Goal: Transaction & Acquisition: Purchase product/service

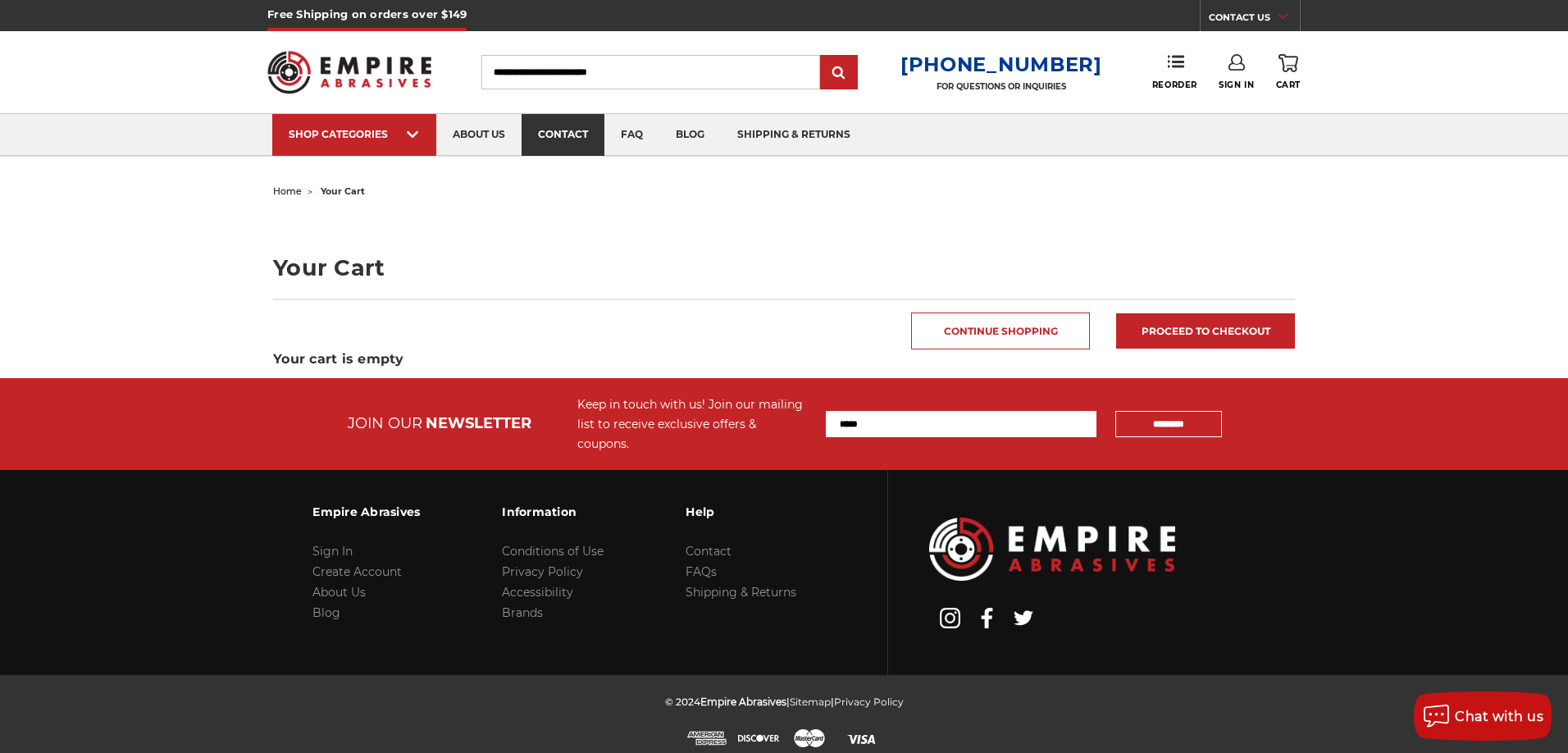
click at [556, 145] on link "contact" at bounding box center [562, 134] width 83 height 42
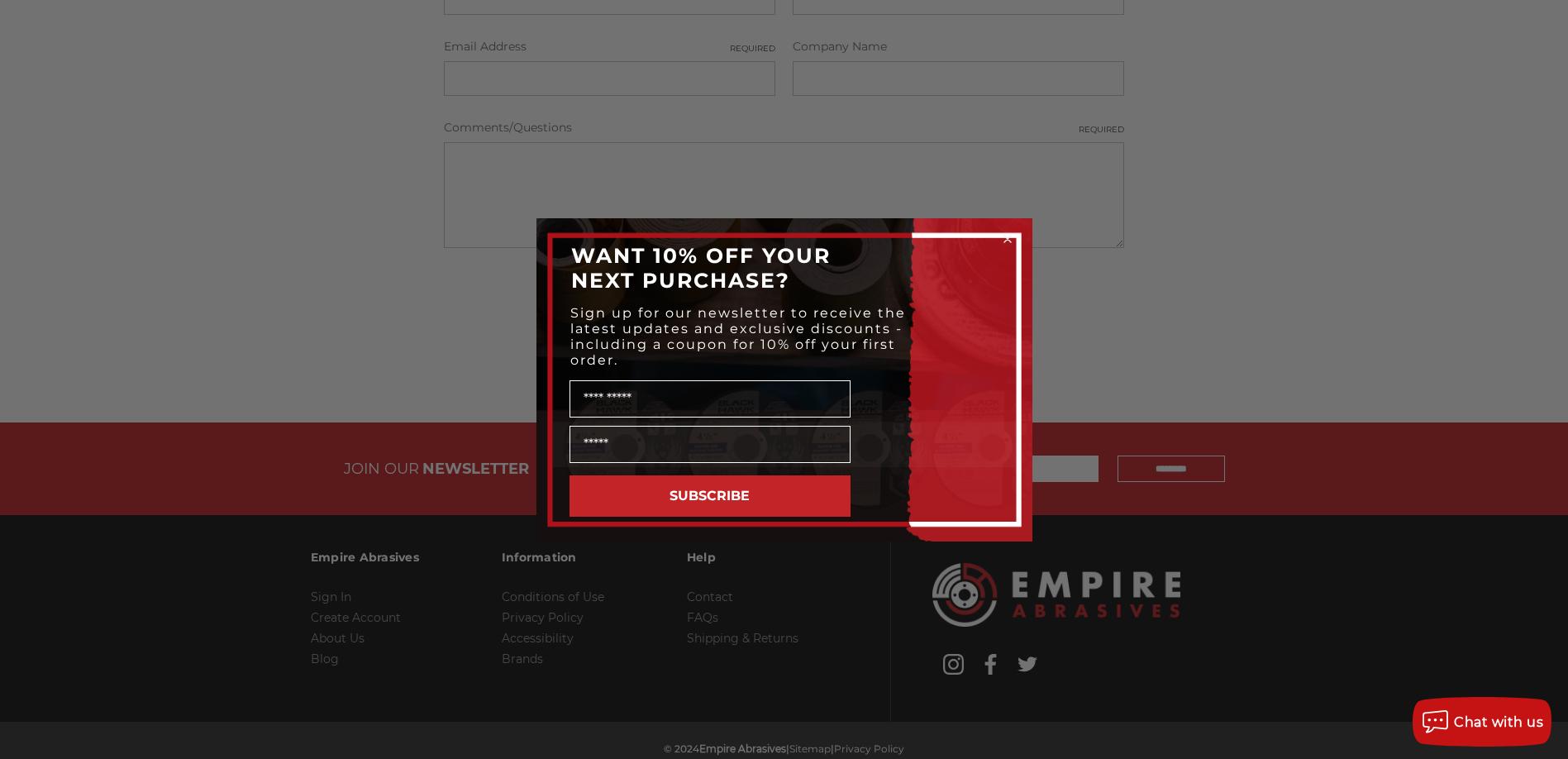
scroll to position [644, 0]
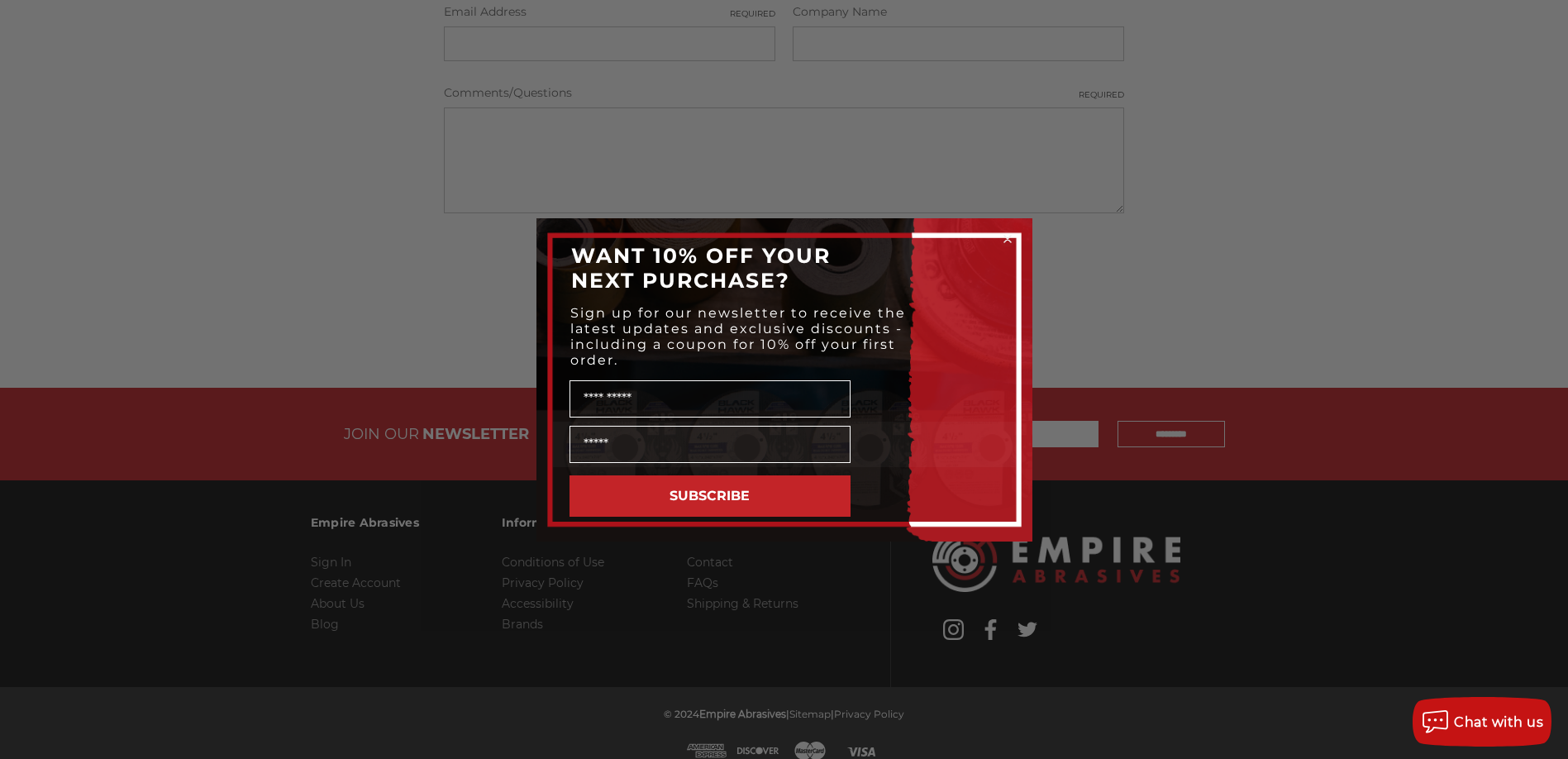
drag, startPoint x: 1227, startPoint y: 260, endPoint x: 1238, endPoint y: 256, distance: 11.7
click at [1238, 256] on div "Close dialog WANT 10% OFF YOUR NEXT PURCHASE? Sign up for our newsletter to rec…" at bounding box center [784, 380] width 1568 height 759
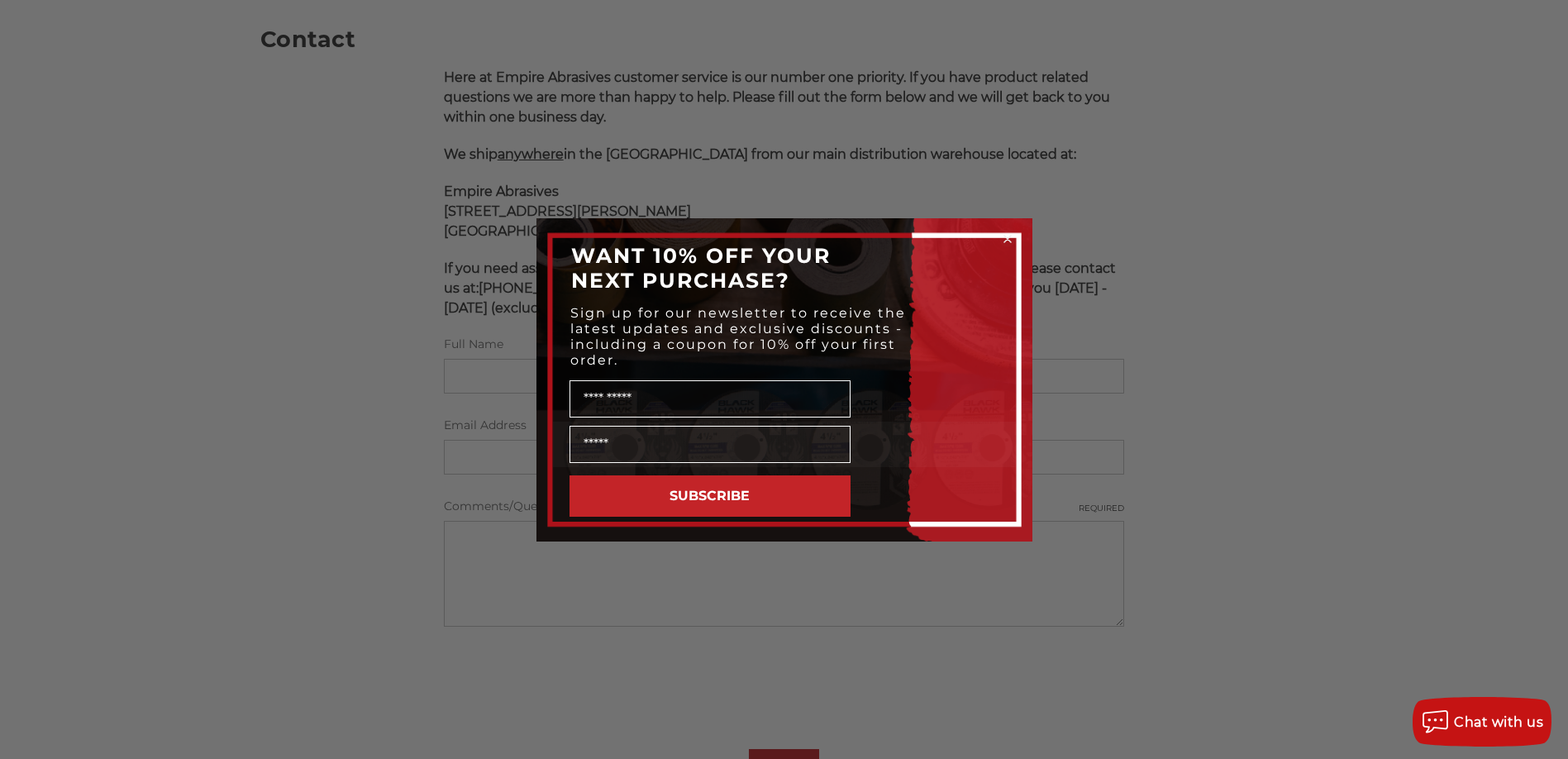
scroll to position [0, 0]
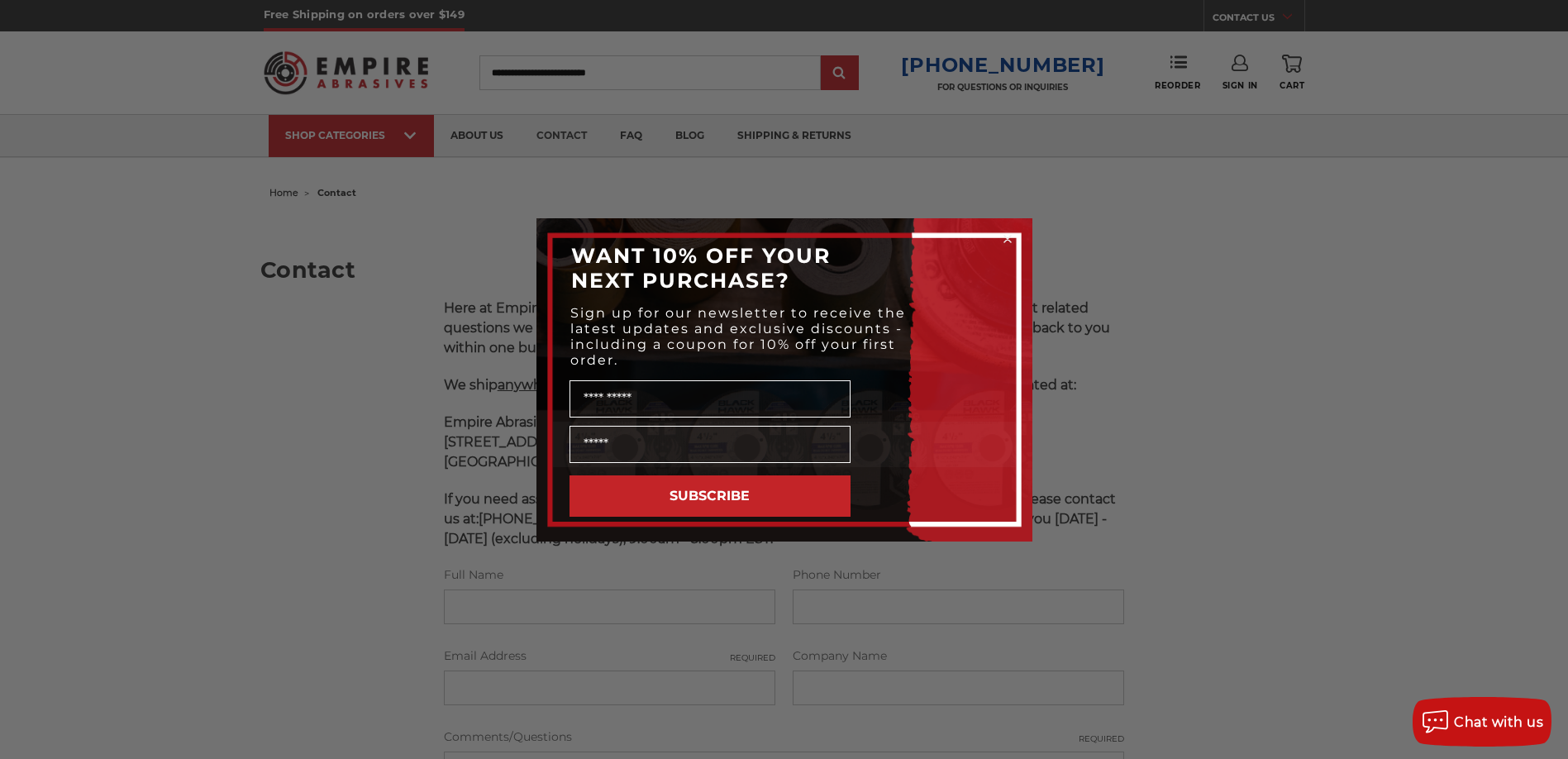
click at [1008, 244] on circle "Close dialog" at bounding box center [1008, 239] width 16 height 16
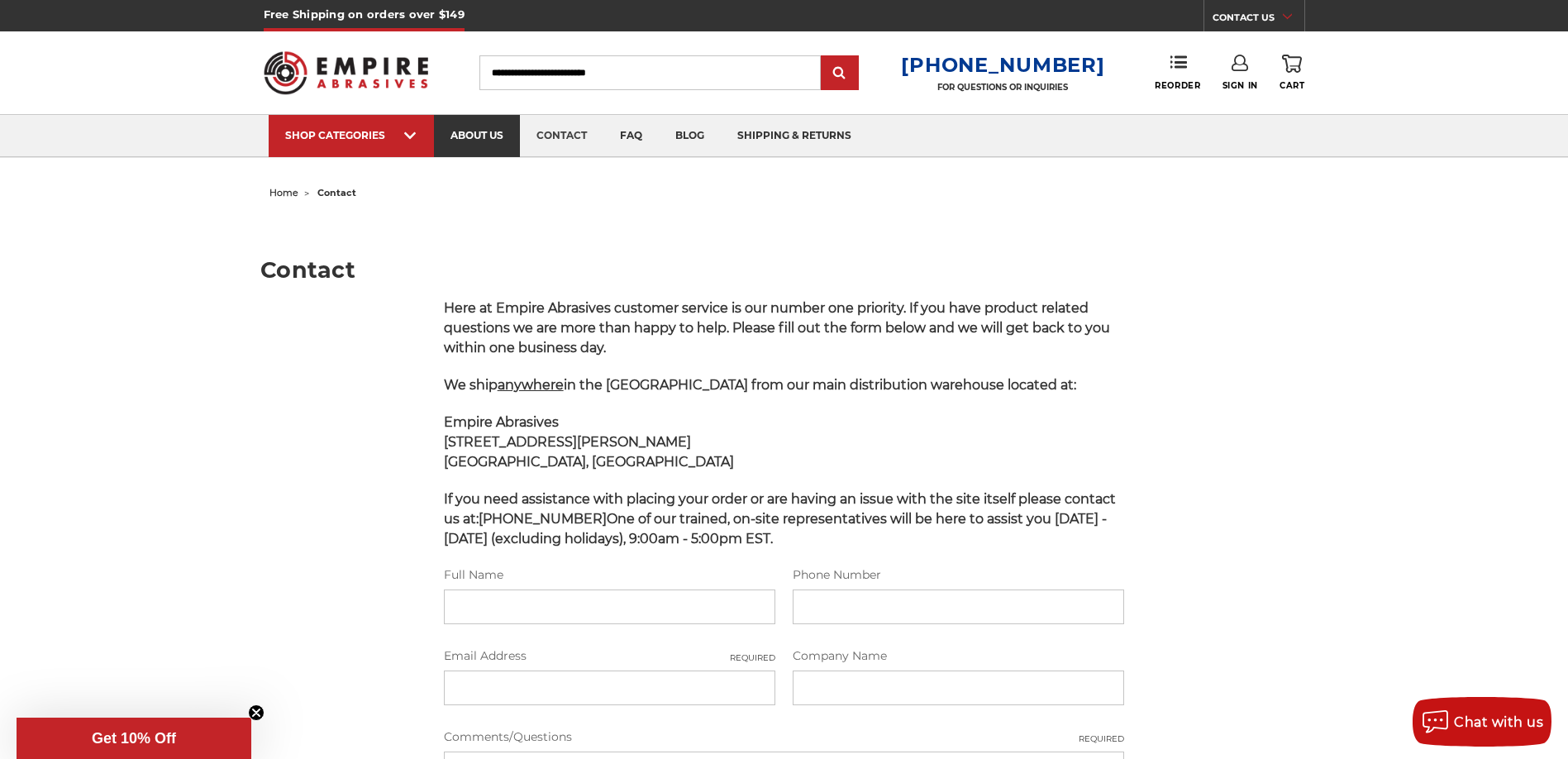
click at [495, 136] on link "about us" at bounding box center [477, 135] width 86 height 42
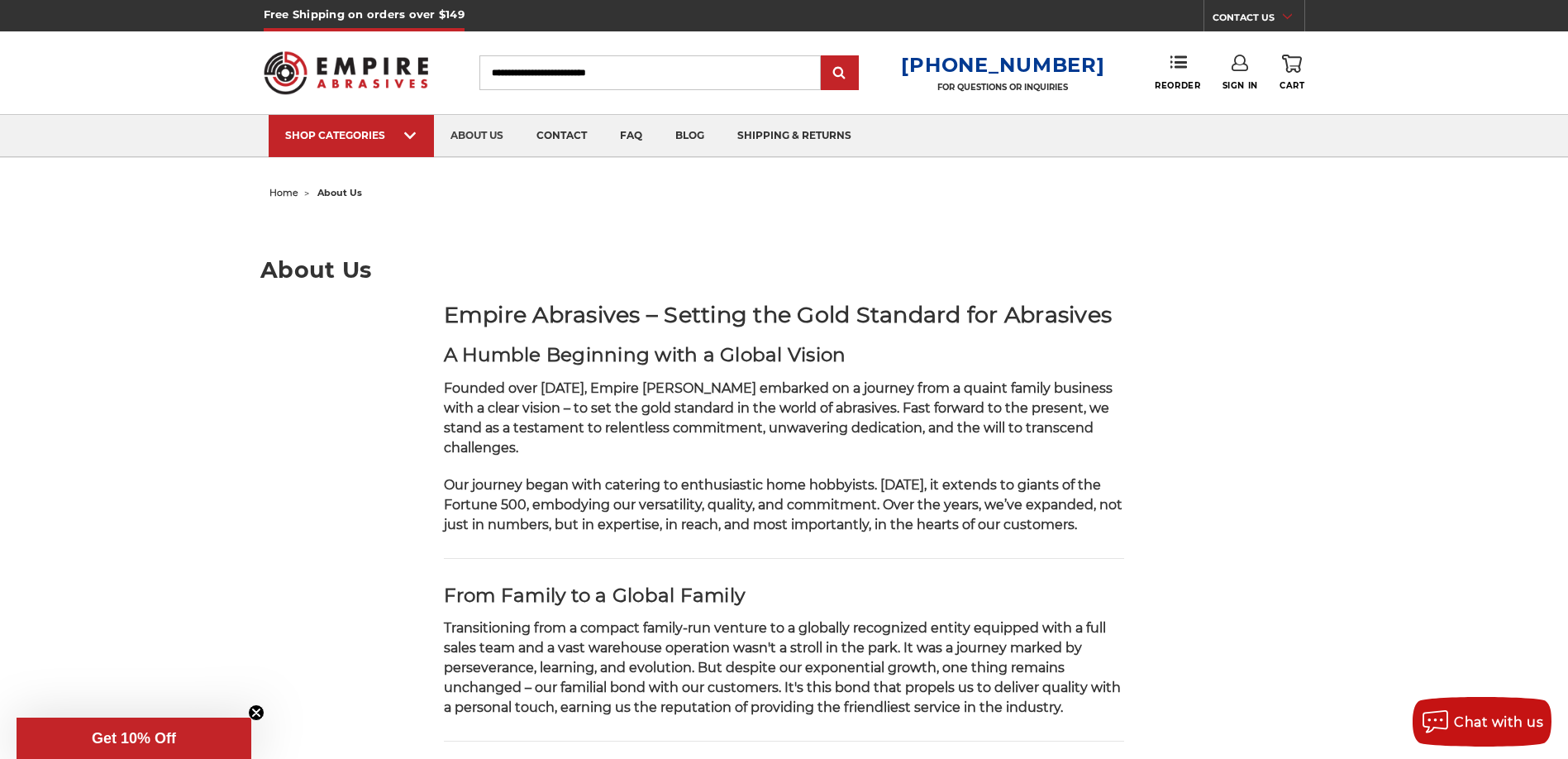
click at [1285, 13] on icon at bounding box center [1287, 16] width 9 height 8
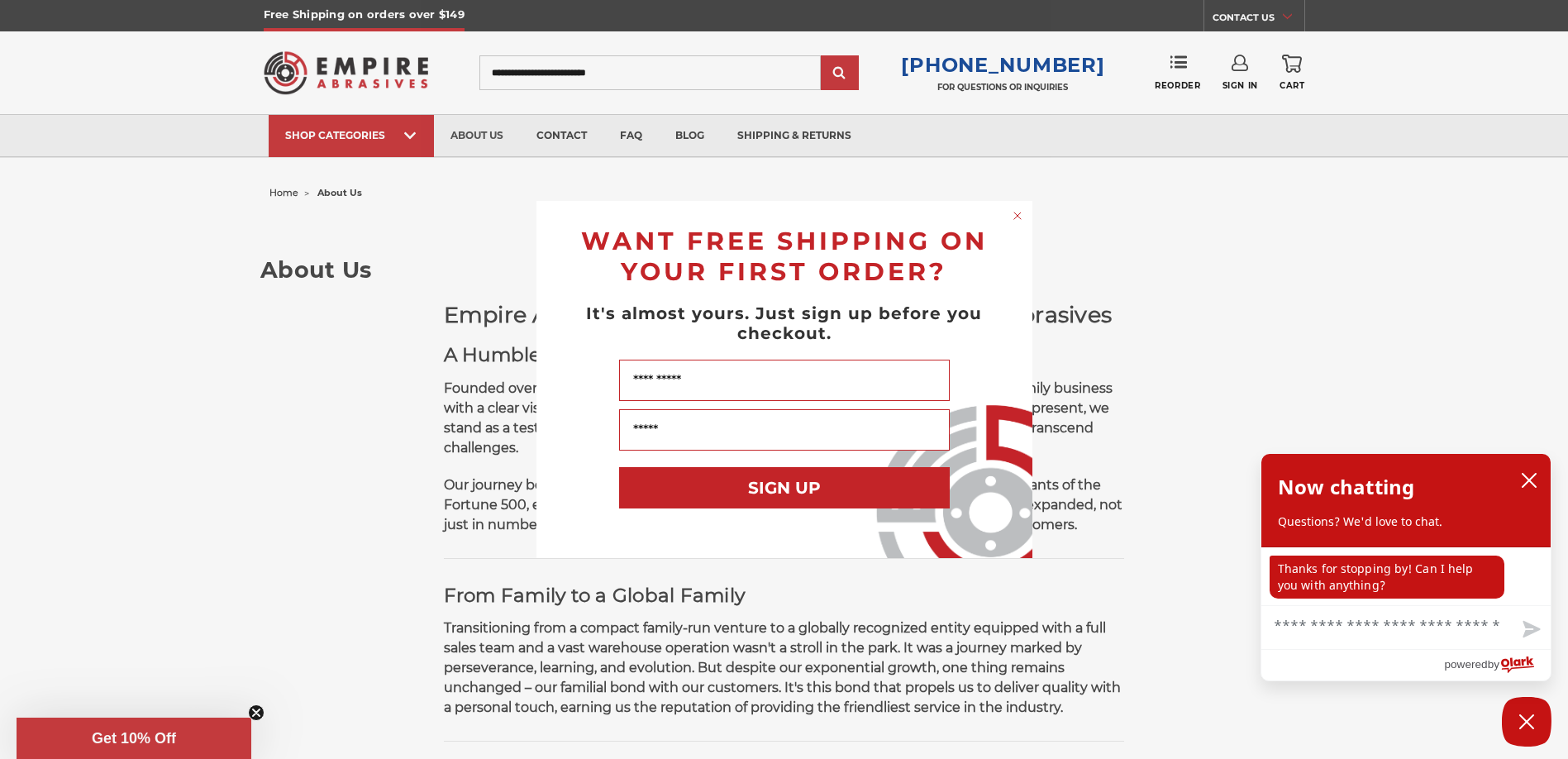
click at [1017, 217] on icon "Close dialog" at bounding box center [1017, 215] width 6 height 6
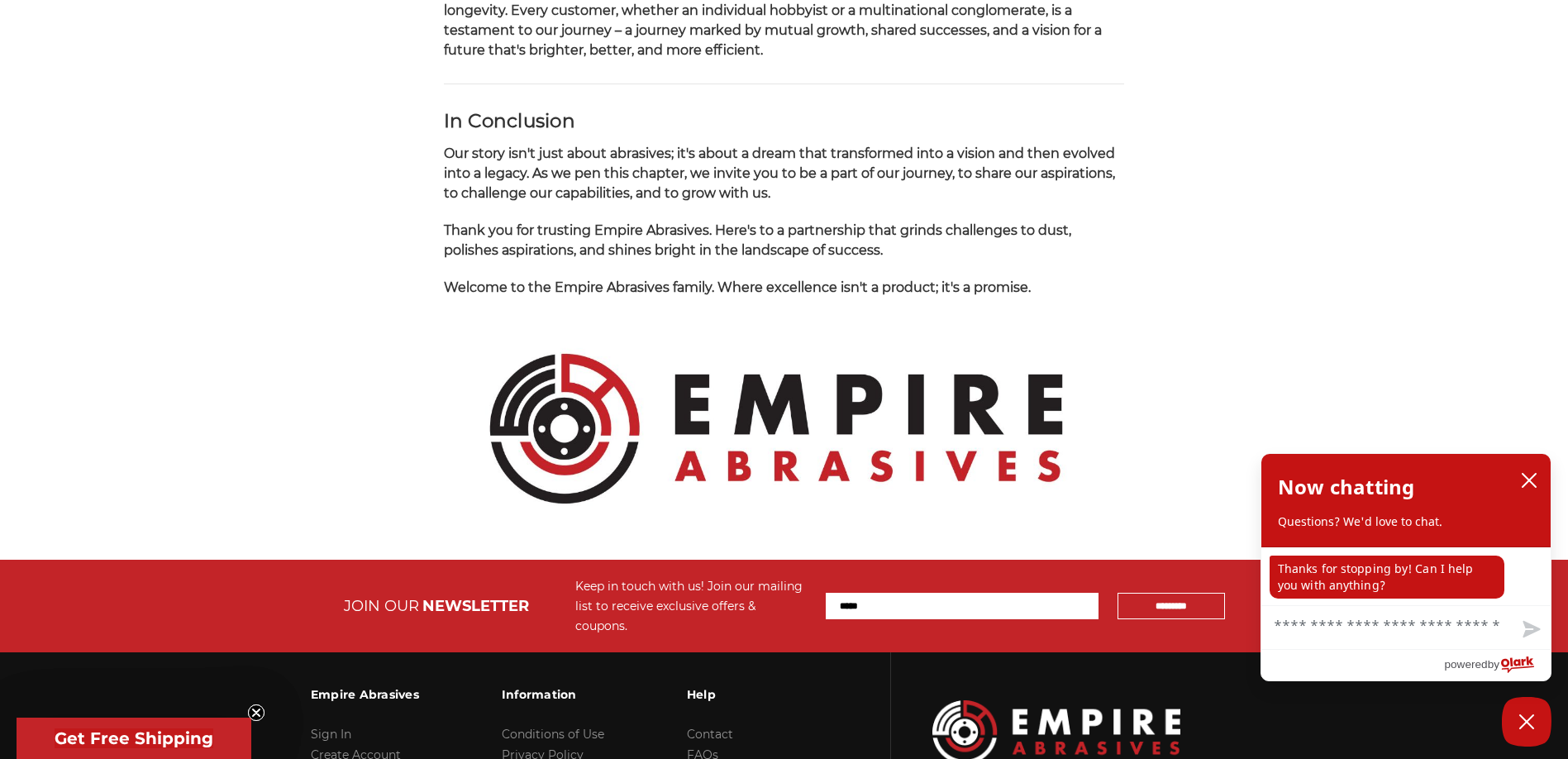
scroll to position [1743, 0]
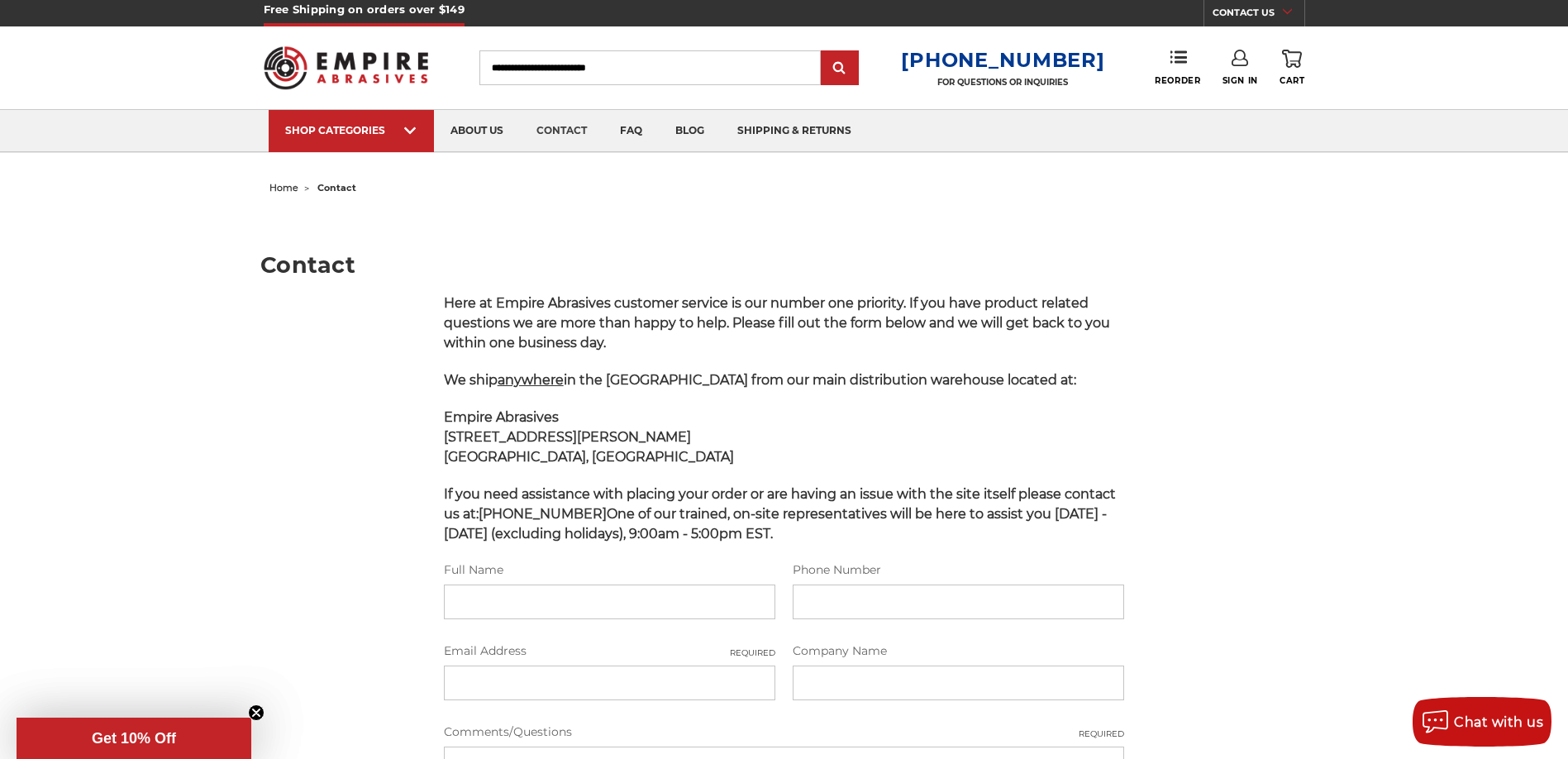
scroll to position [496, 0]
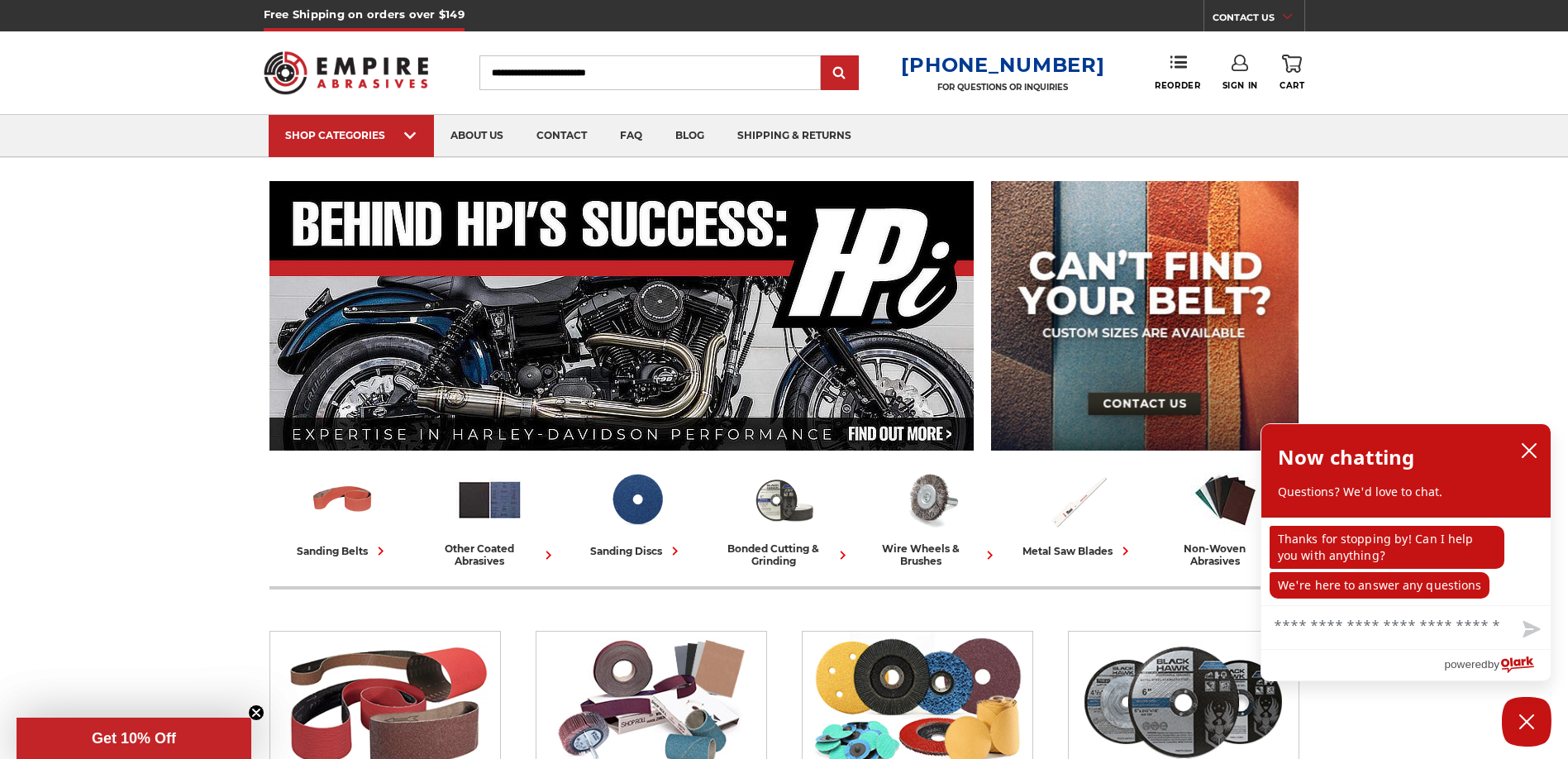
click at [647, 81] on input "Search" at bounding box center [650, 72] width 341 height 35
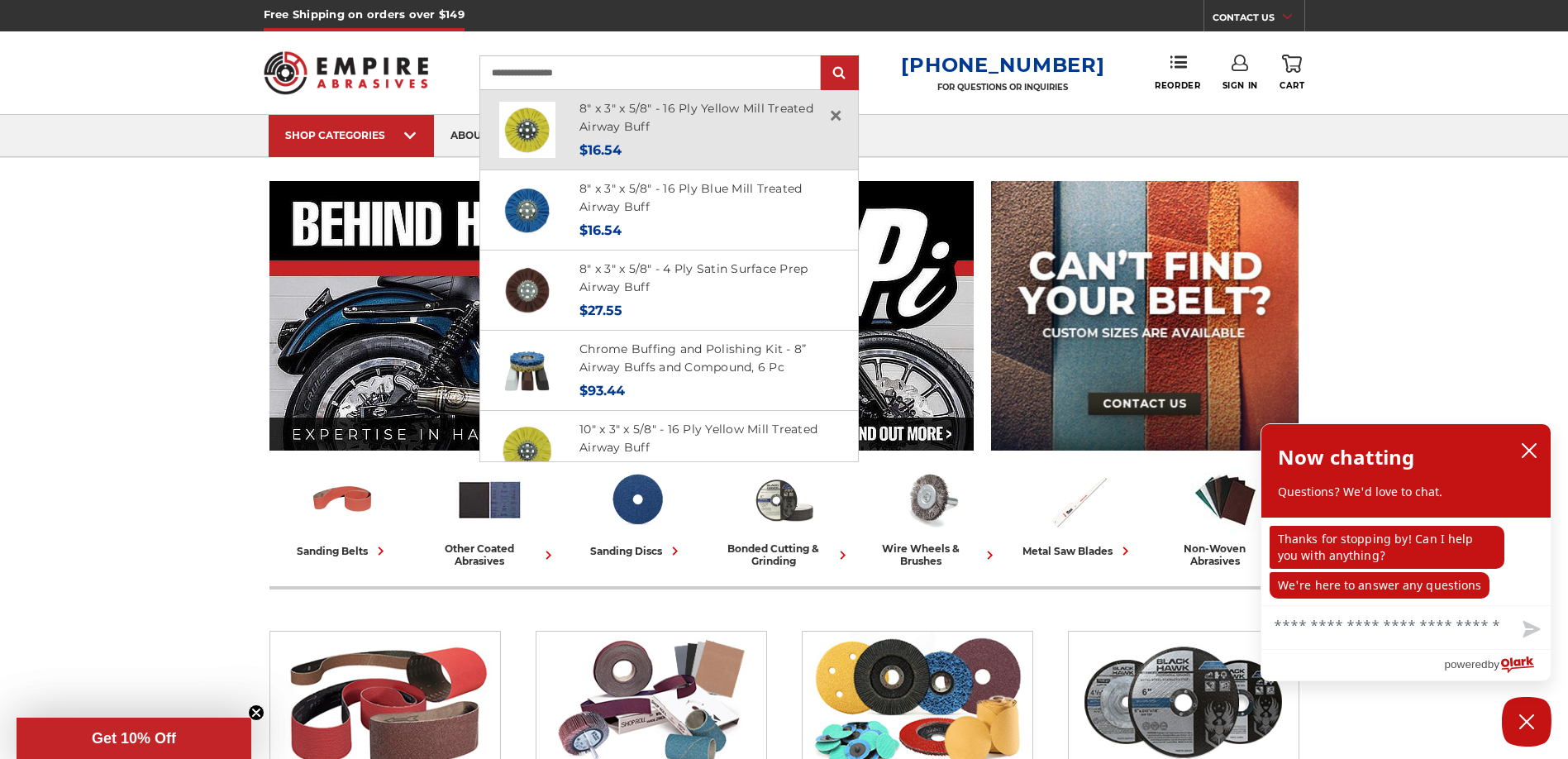
type input "**********"
click at [710, 120] on h4 "8" x 3" x 5/8" - 16 Ply Yellow Mill Treated Airway Buff" at bounding box center [709, 118] width 260 height 38
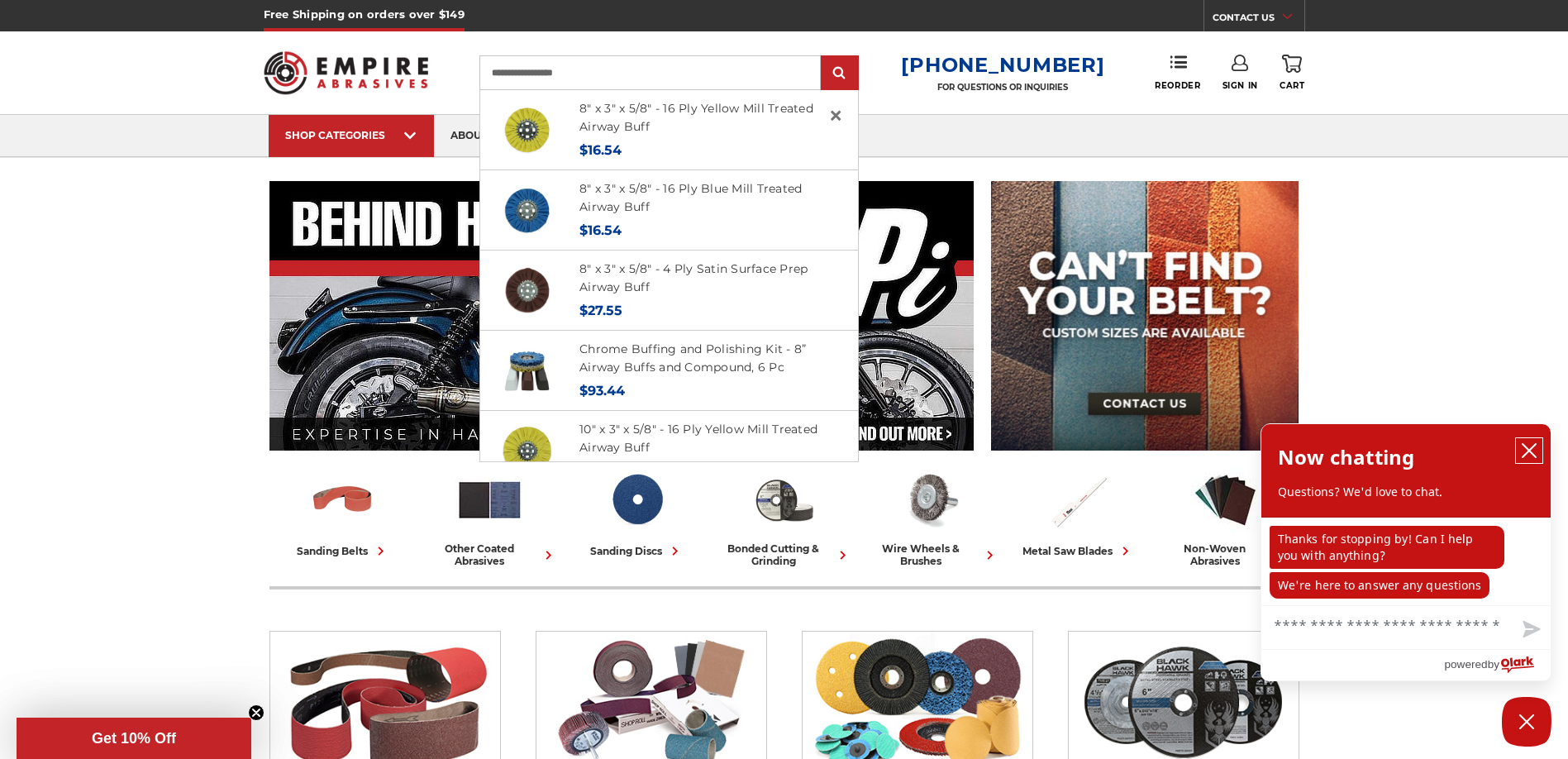
click at [1529, 458] on icon "close chatbox" at bounding box center [1529, 450] width 16 height 16
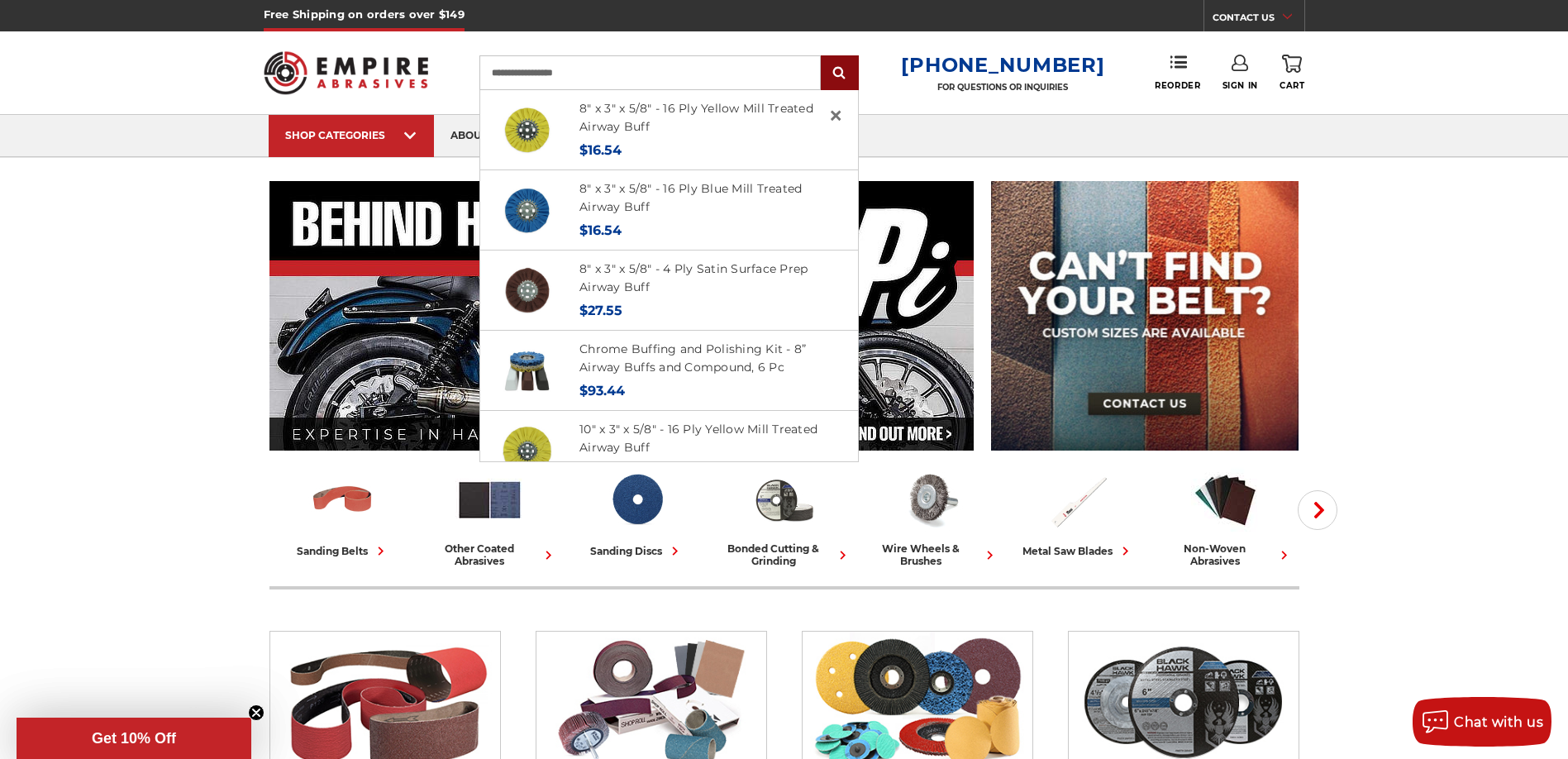
click at [838, 78] on input "submit" at bounding box center [839, 73] width 33 height 33
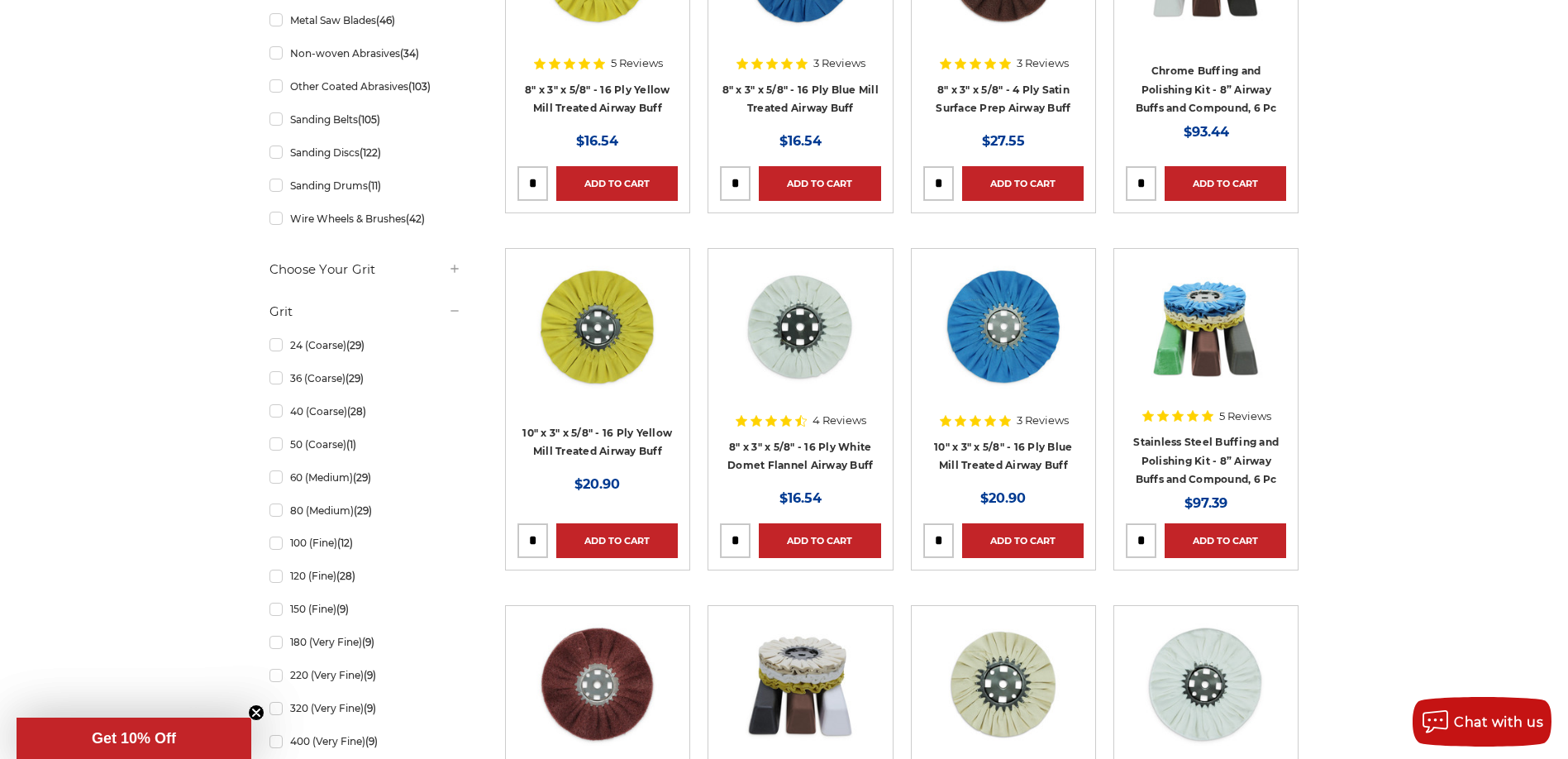
scroll to position [827, 0]
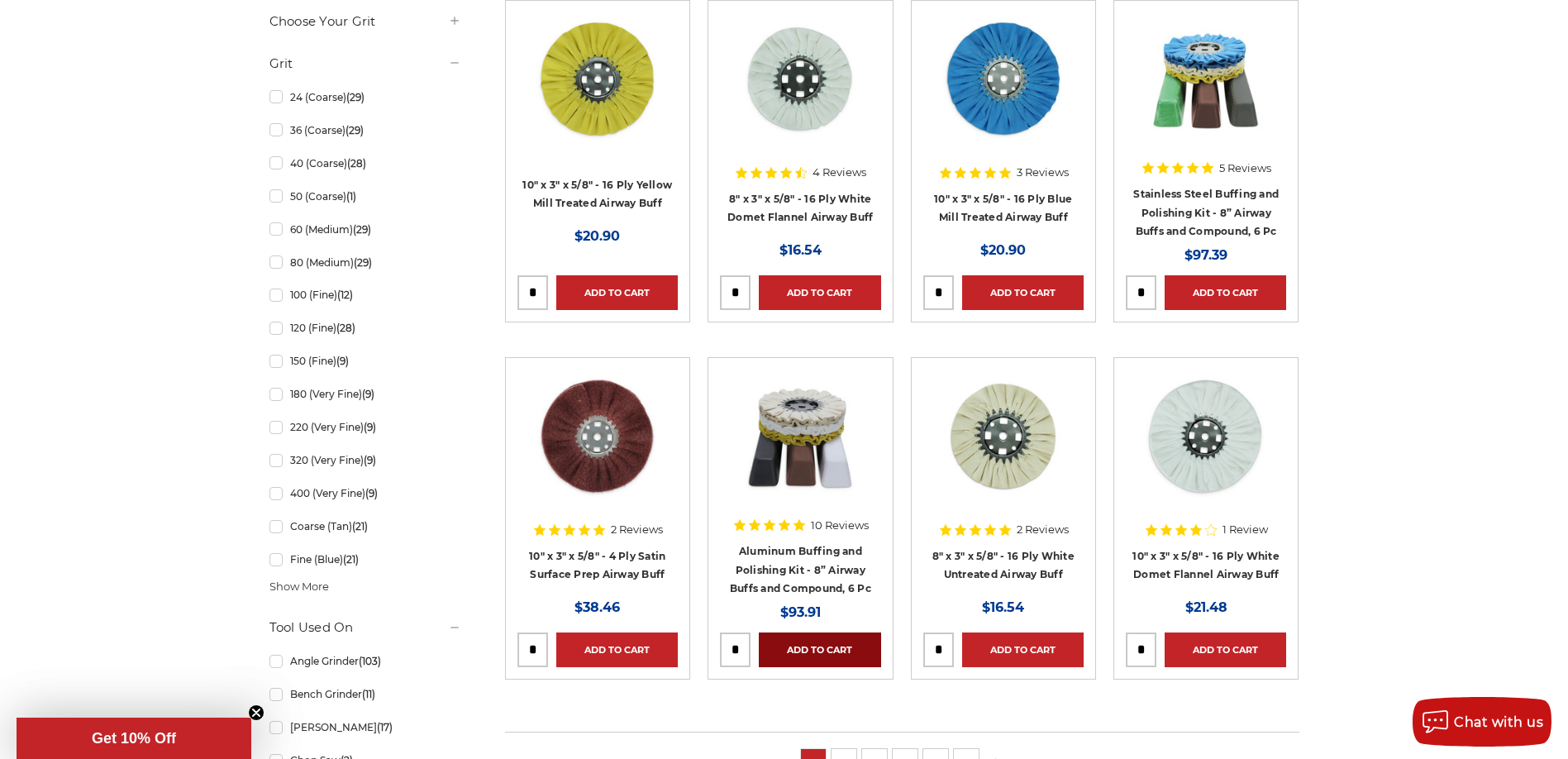
click at [820, 639] on link "Add to Cart" at bounding box center [820, 650] width 122 height 35
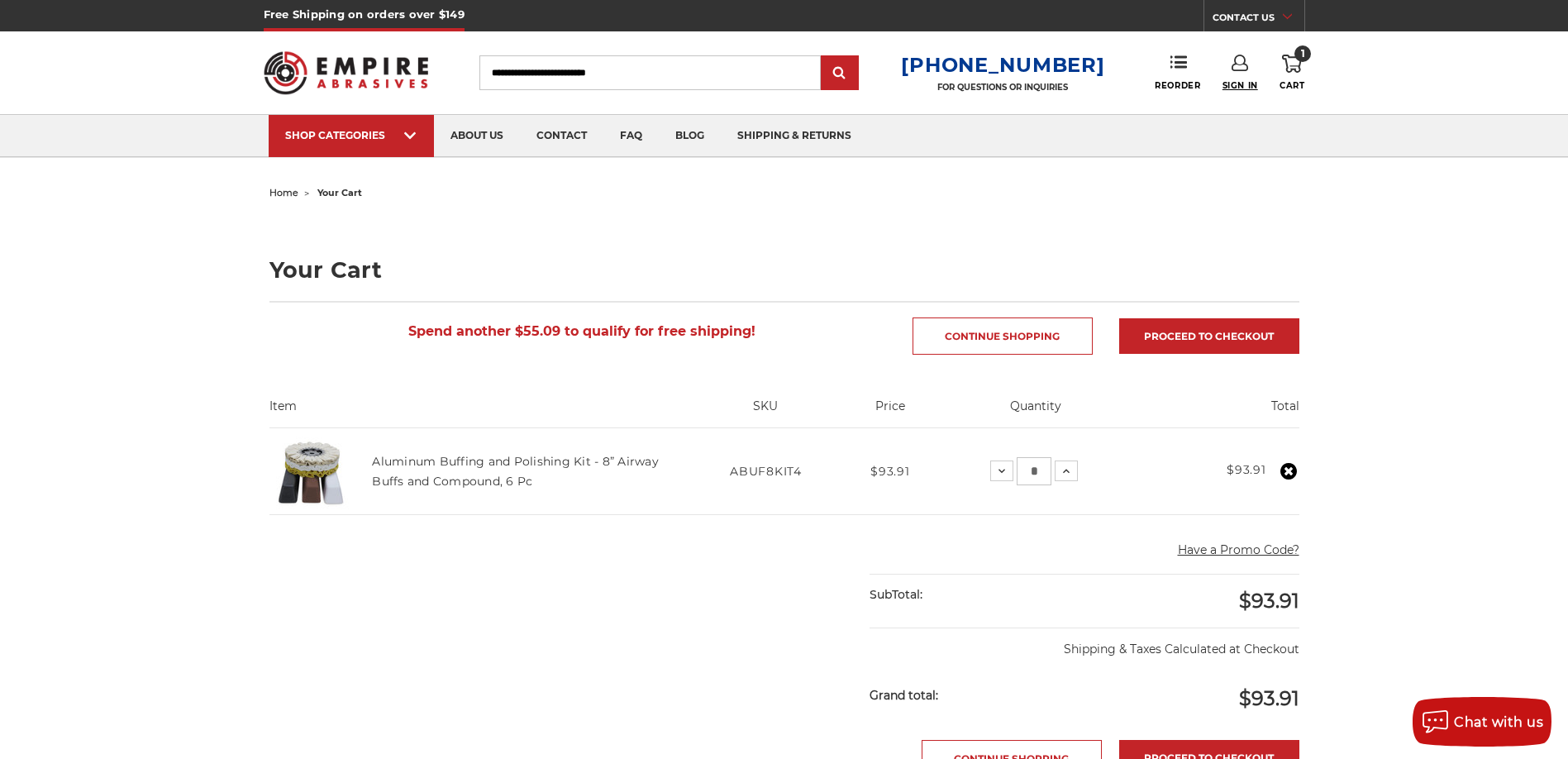
click at [1254, 82] on span "Sign In" at bounding box center [1240, 86] width 36 height 11
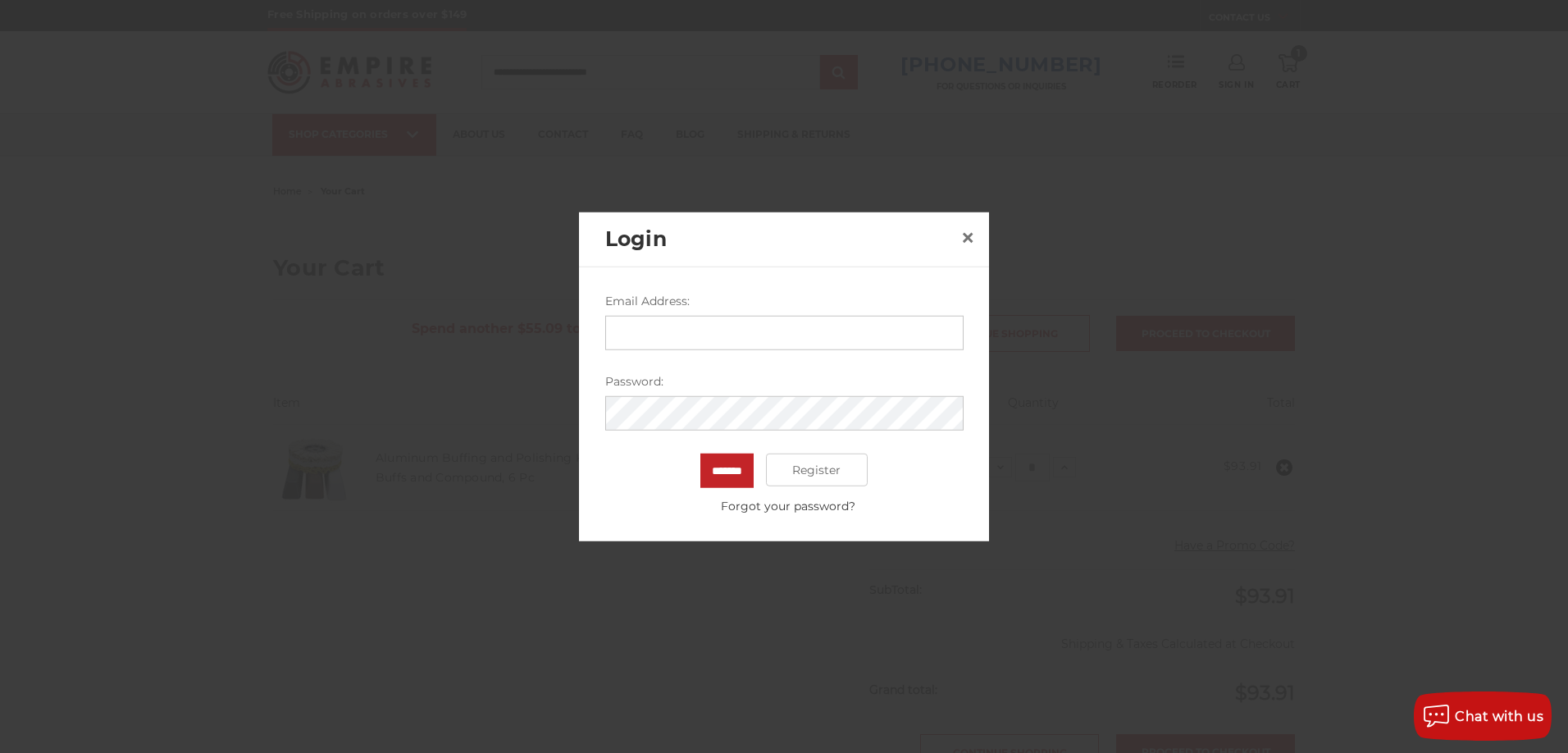
click at [800, 327] on input "Email Address:" at bounding box center [785, 333] width 359 height 35
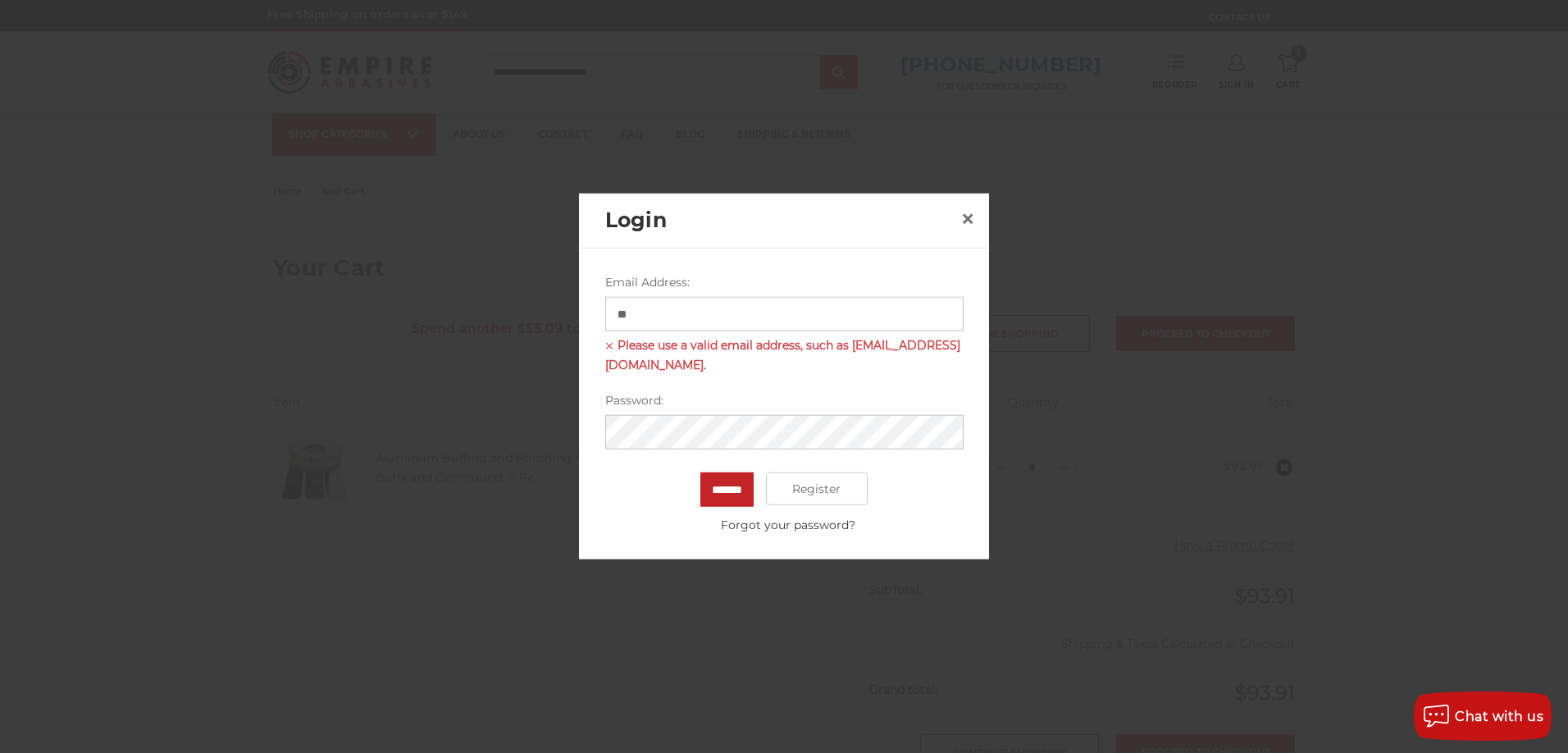
type input "*"
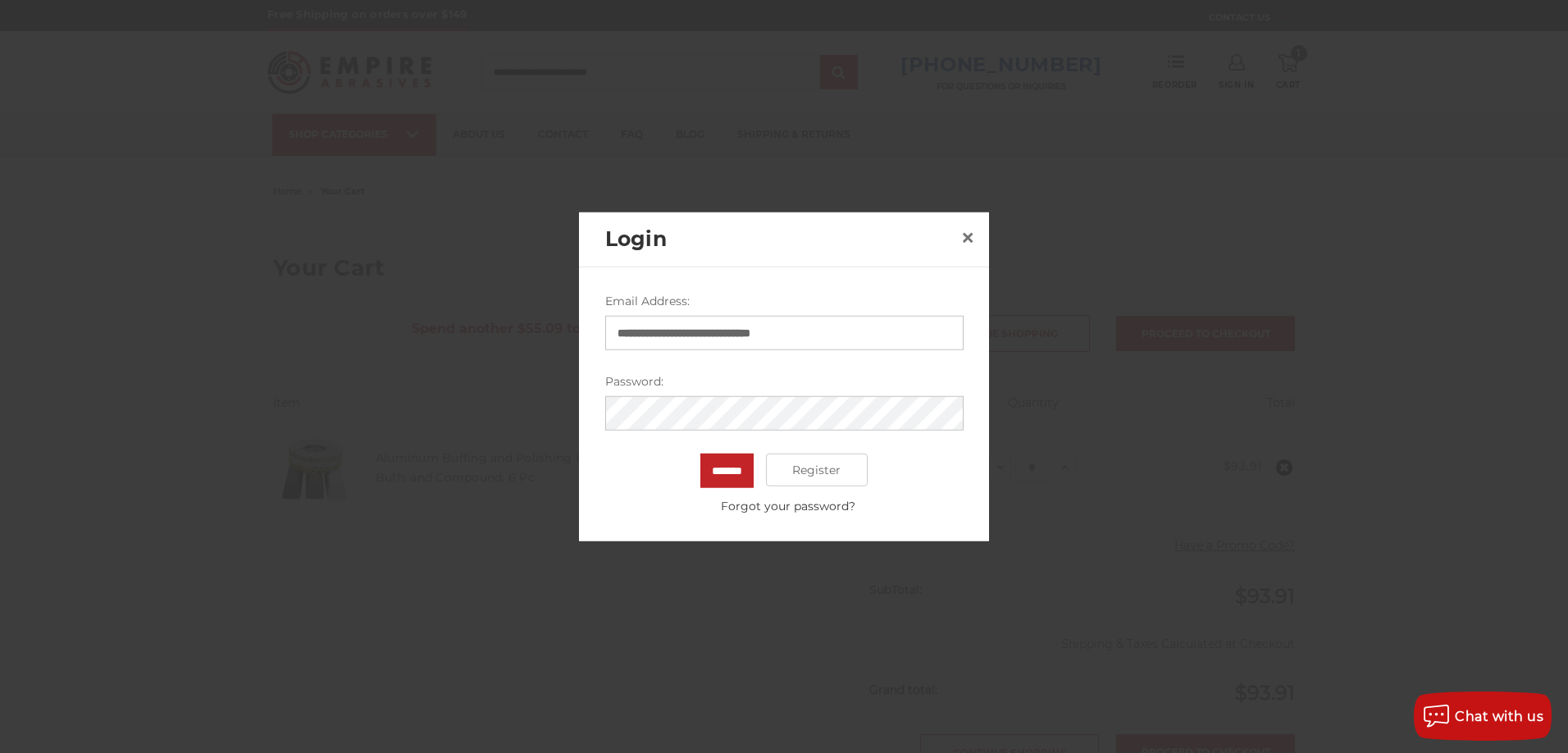
type input "**********"
click at [701, 454] on input "*******" at bounding box center [727, 471] width 53 height 35
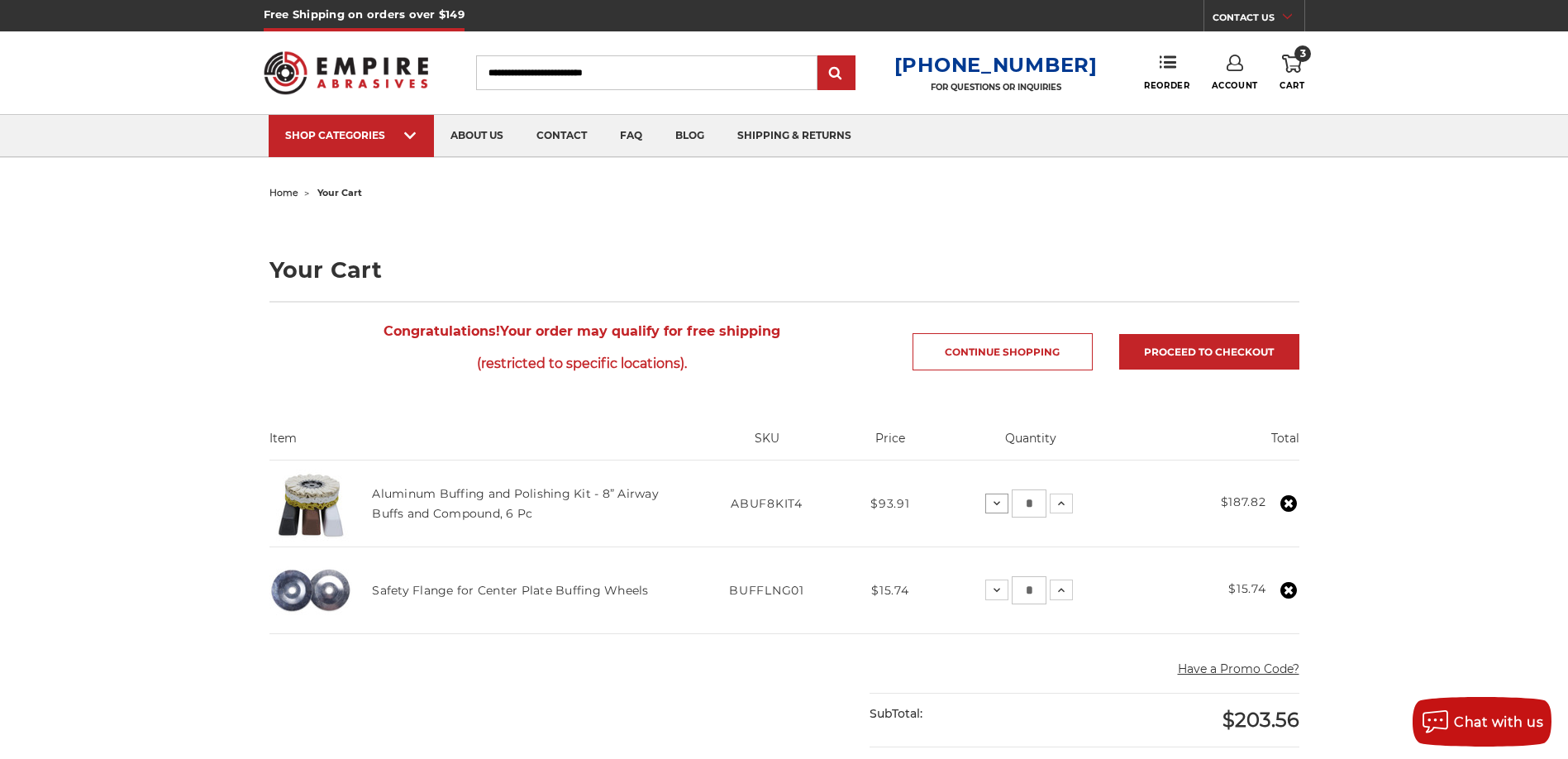
click at [990, 501] on icon at bounding box center [996, 503] width 13 height 13
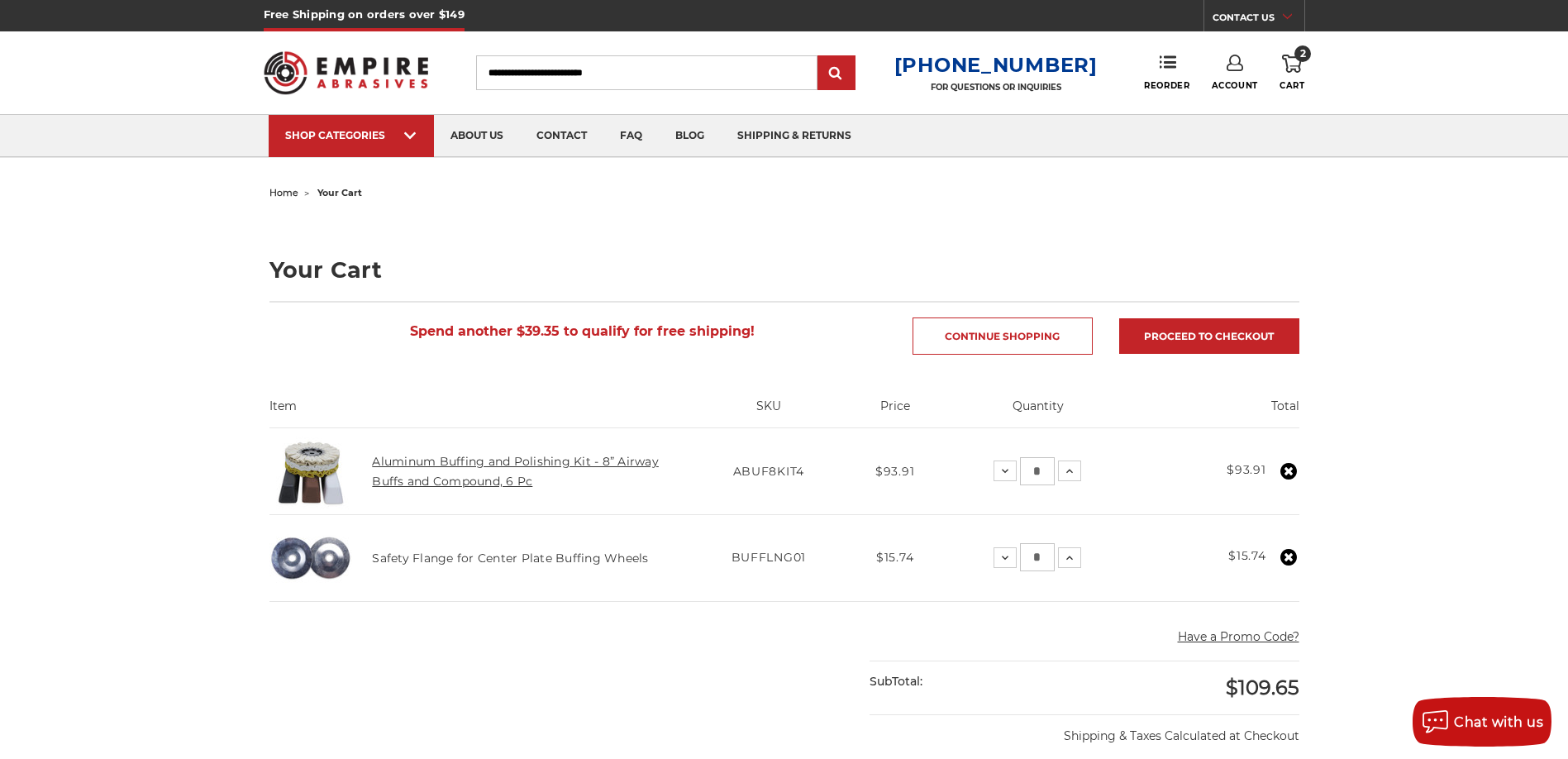
click at [410, 465] on link "Aluminum Buffing and Polishing Kit - 8” Airway Buffs and Compound, 6 Pc" at bounding box center [516, 471] width 286 height 35
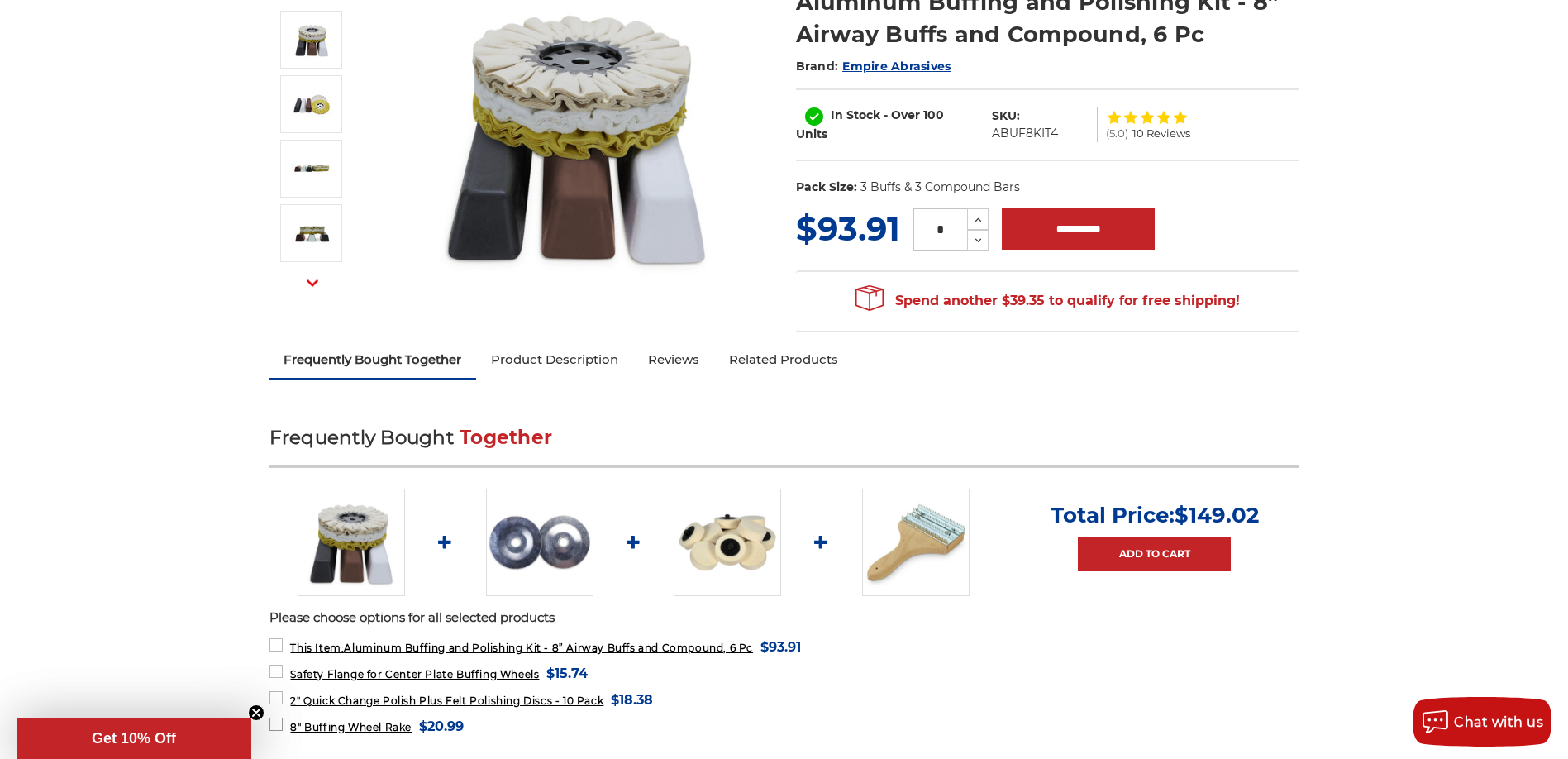
click at [277, 720] on label "8" Buffing Wheel Rake MSRP: Was: Now: $20.99 (You save )" at bounding box center [367, 726] width 195 height 22
click at [272, 700] on label "2" Quick Change Polish Plus Felt Polishing Discs - 10 Pack MSRP: Was: Now: $18.…" at bounding box center [461, 699] width 384 height 22
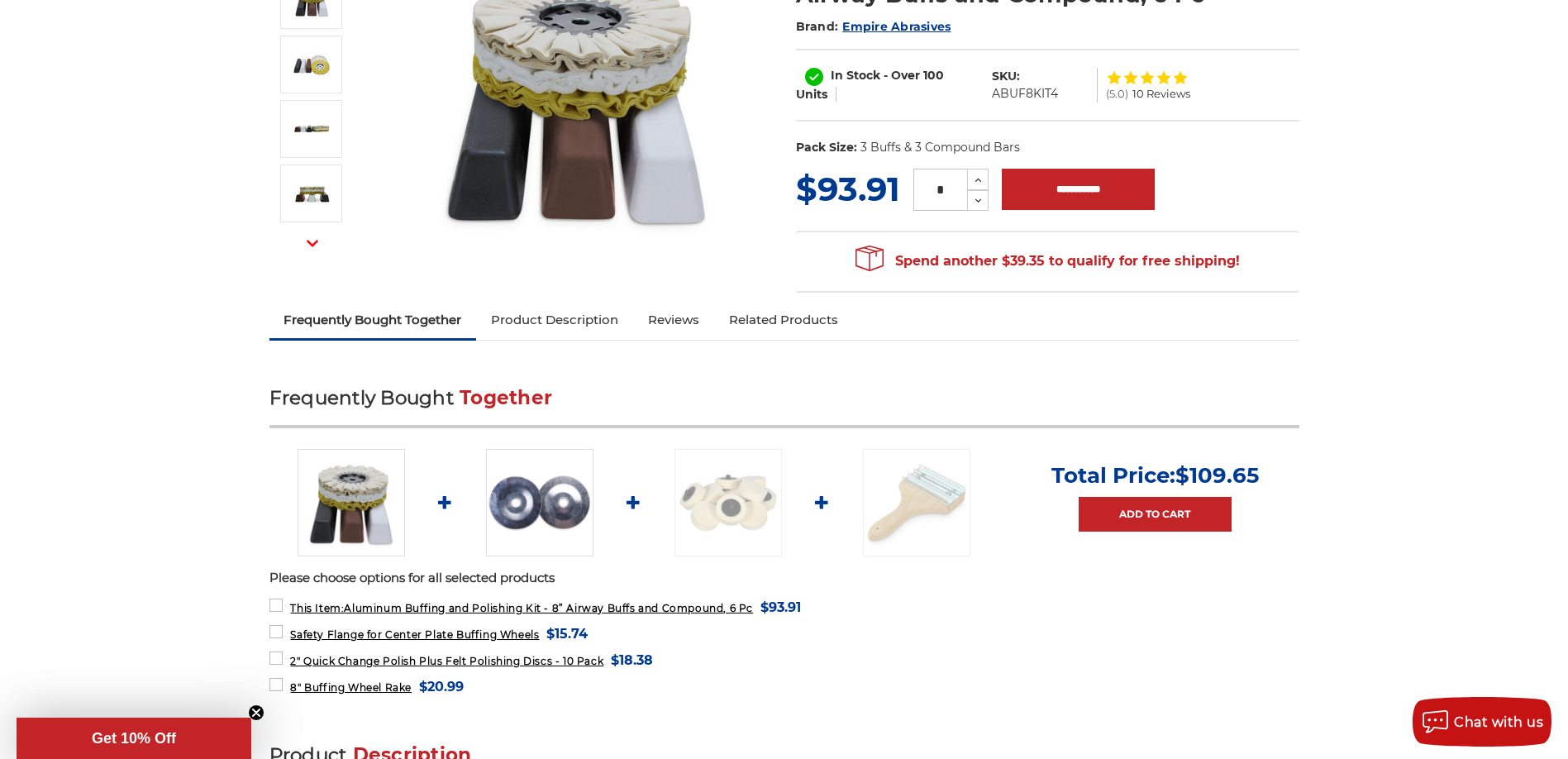
scroll to position [330, 0]
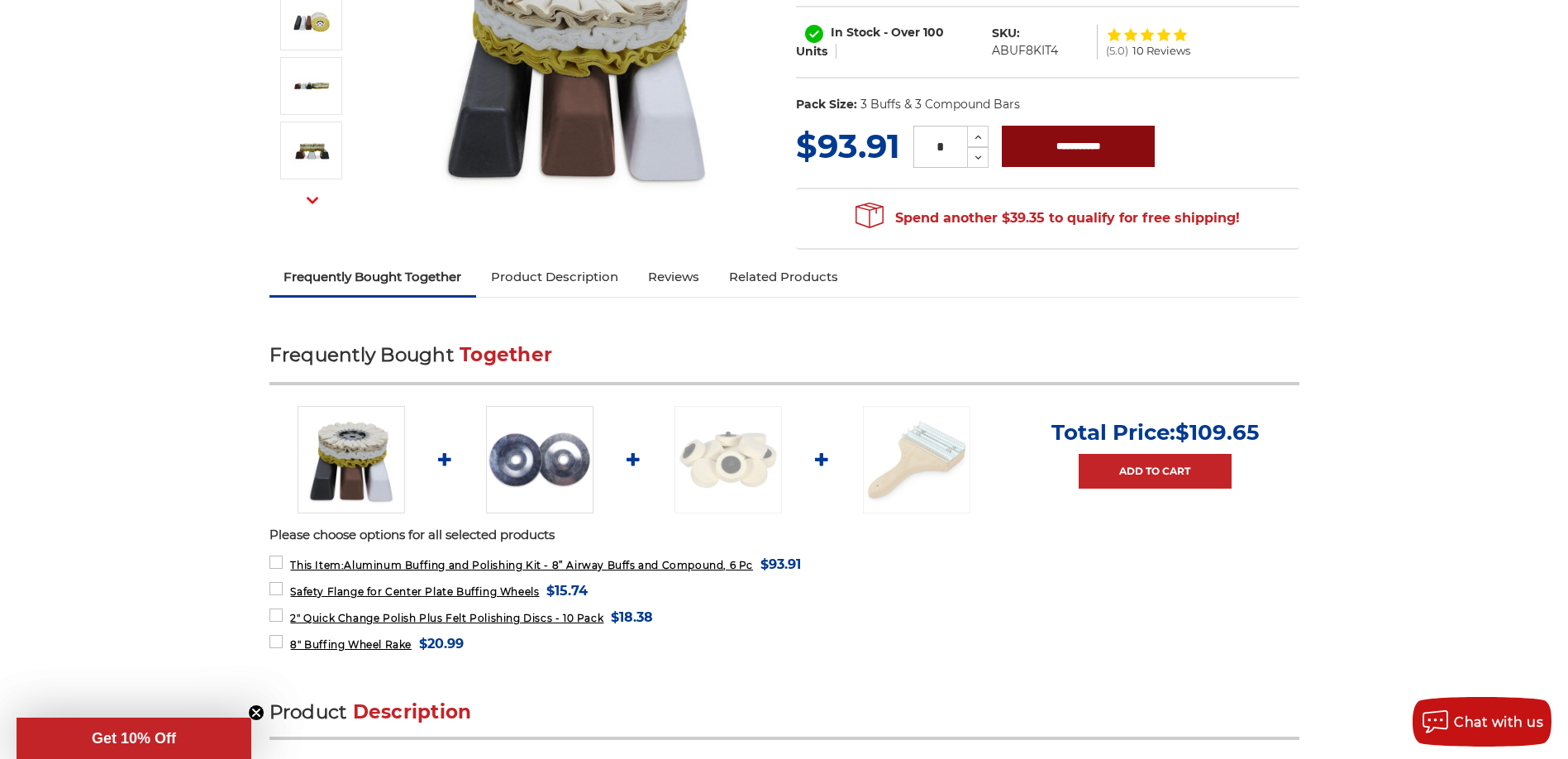
click at [1109, 151] on input "**********" at bounding box center [1078, 146] width 153 height 41
type input "**********"
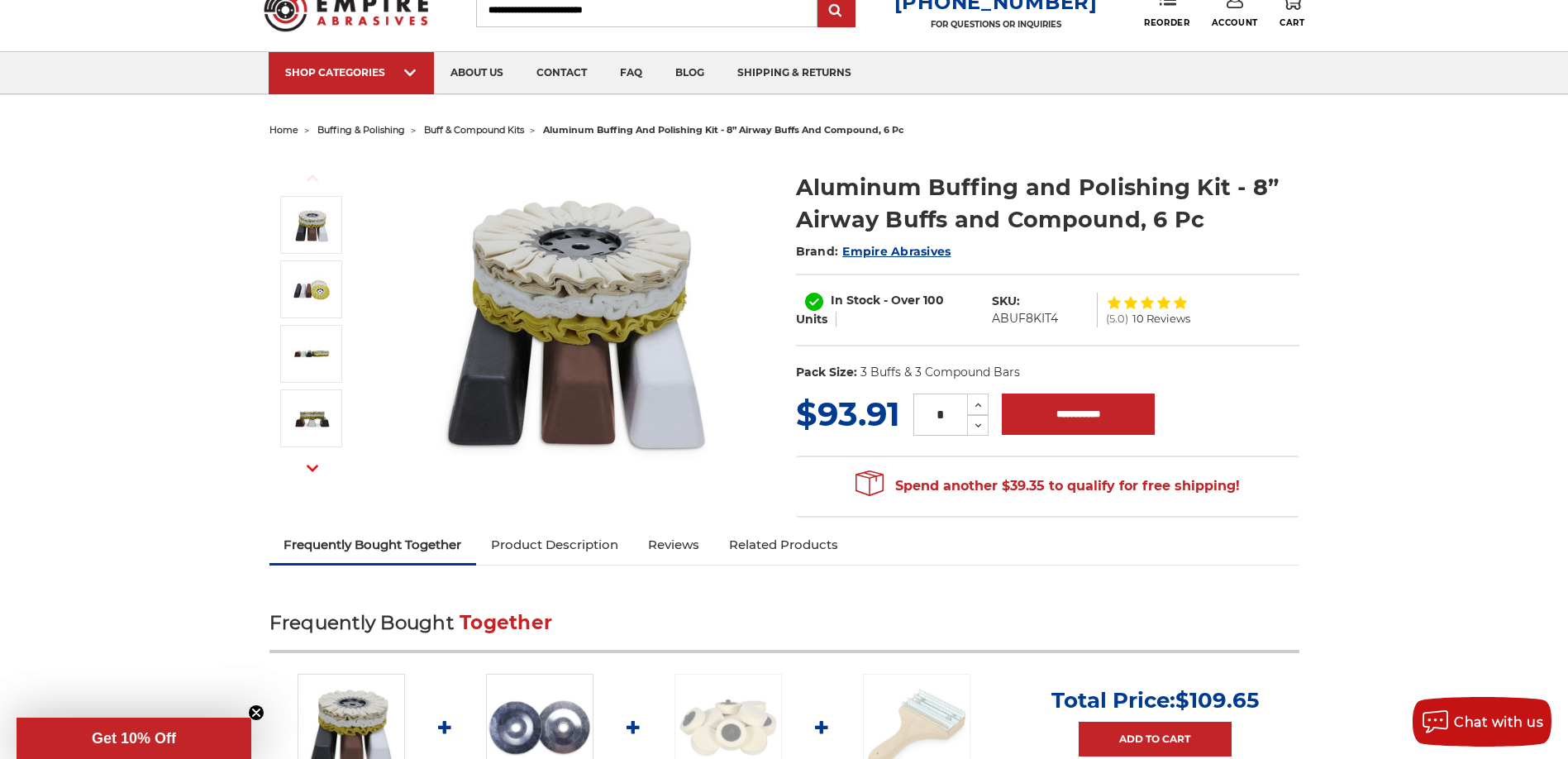
scroll to position [0, 0]
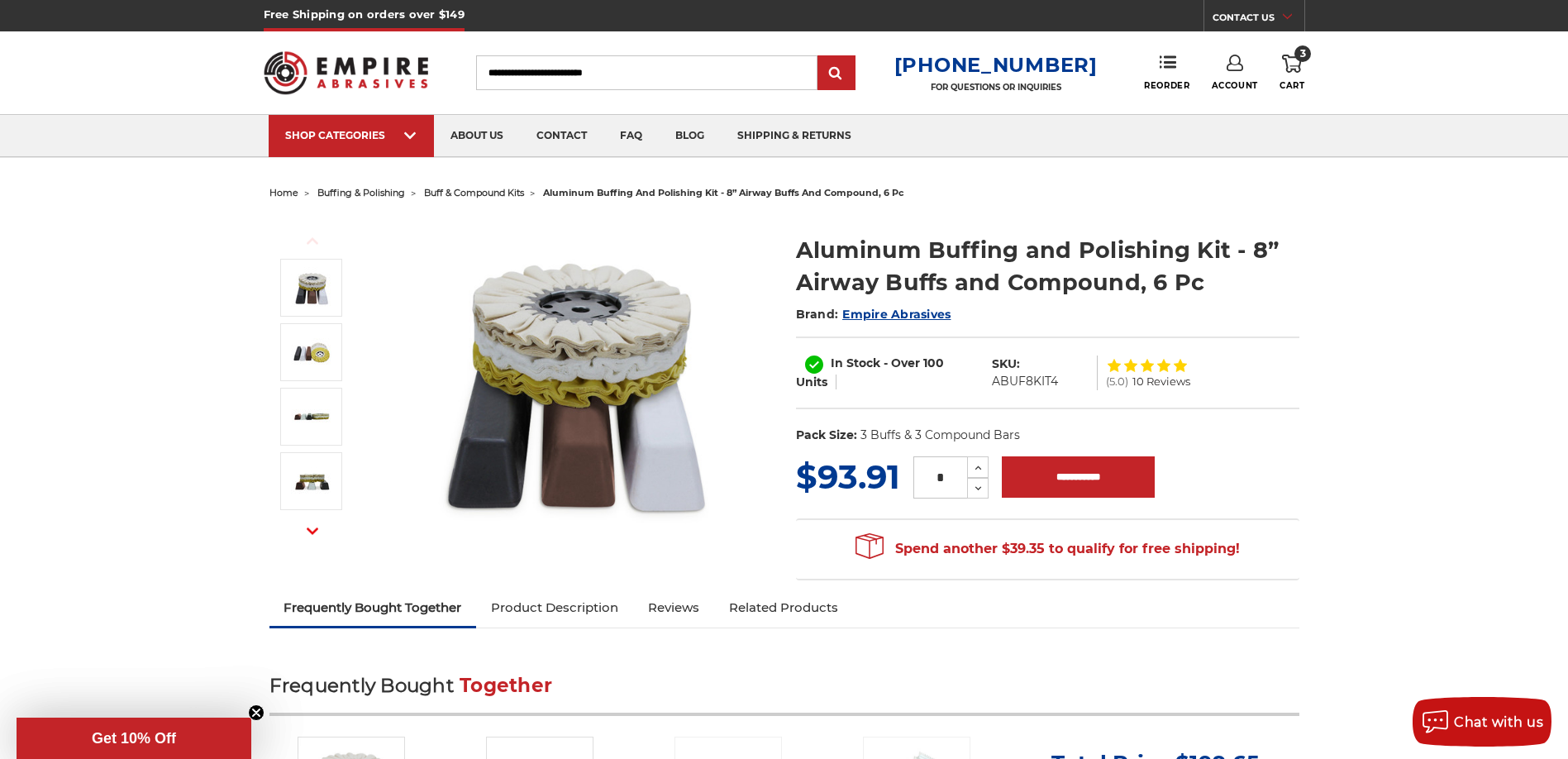
click at [1289, 56] on use at bounding box center [1291, 64] width 20 height 18
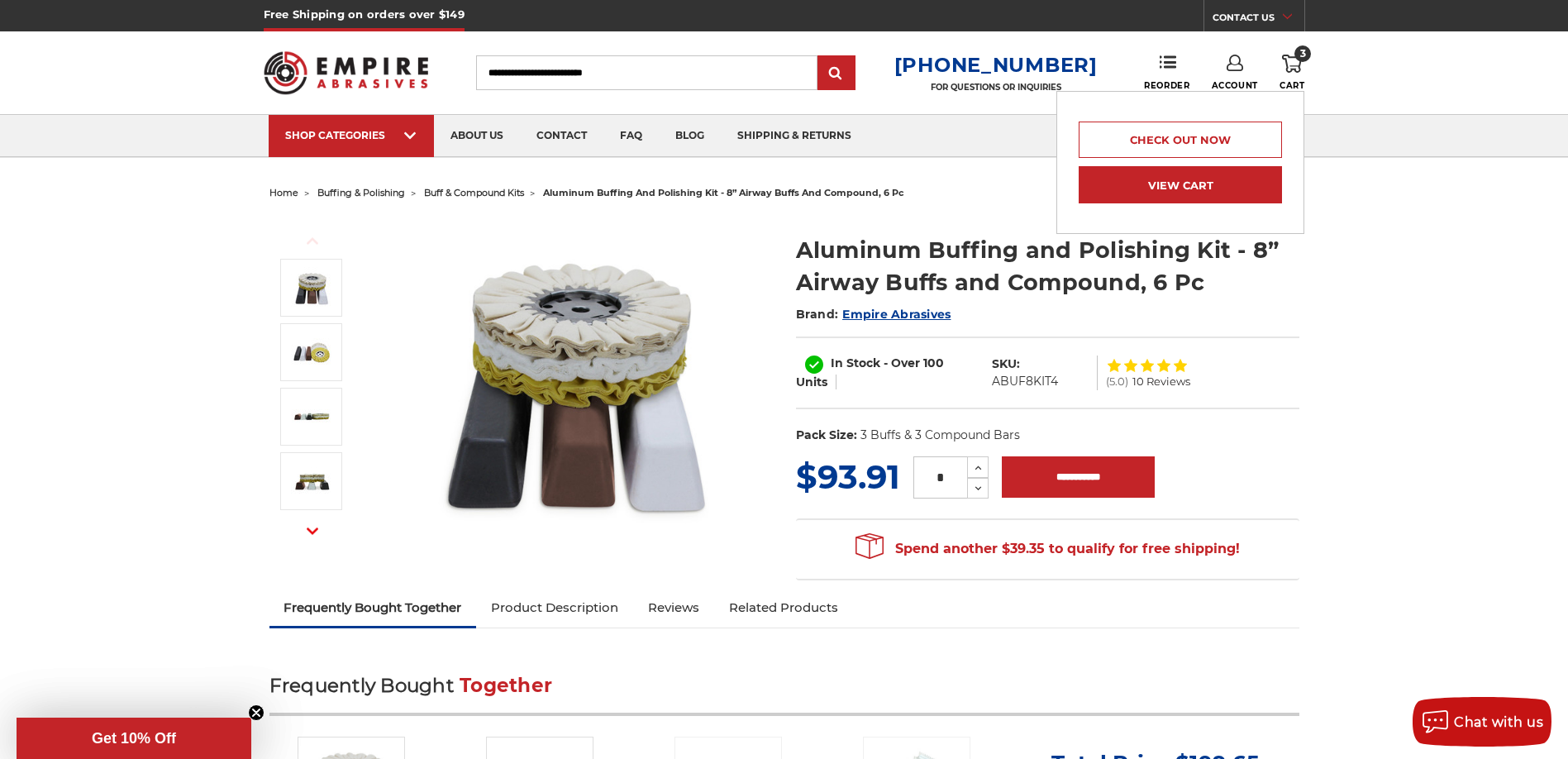
click at [1114, 198] on link "View Cart" at bounding box center [1180, 185] width 203 height 38
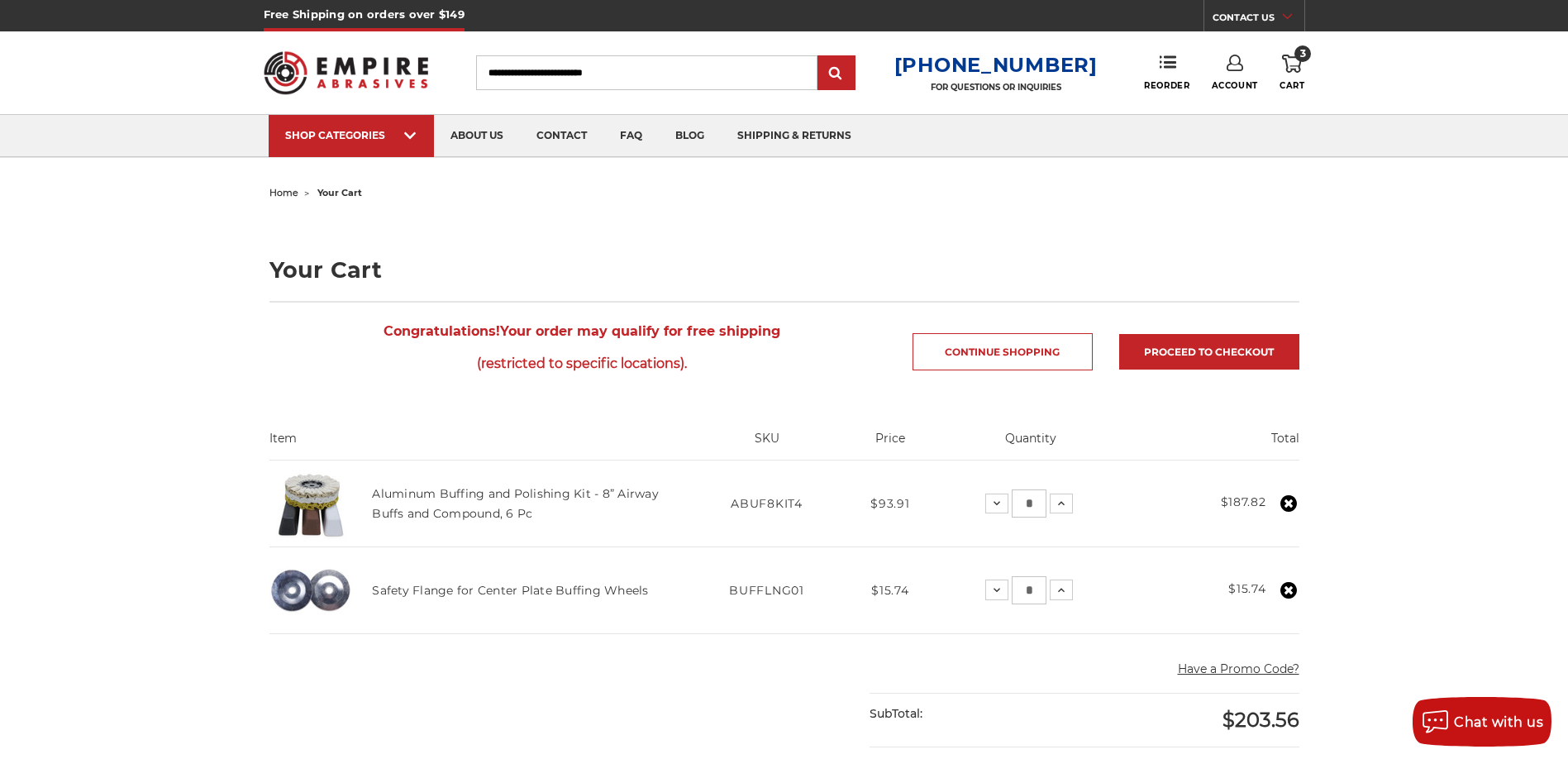
click at [1035, 506] on input "*" at bounding box center [1028, 503] width 35 height 28
click at [1286, 495] on icon at bounding box center [1289, 503] width 16 height 16
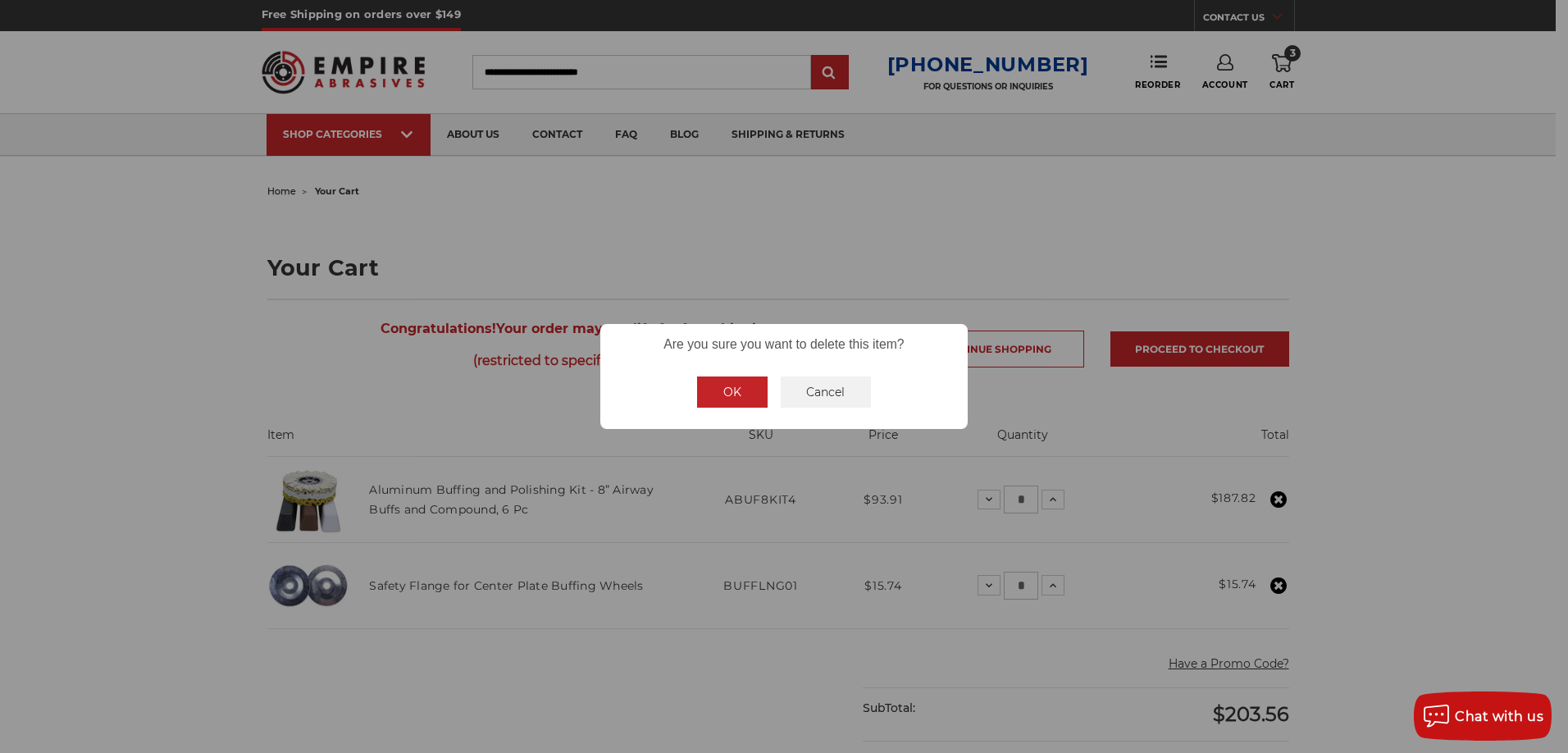
click at [725, 400] on button "OK" at bounding box center [732, 392] width 70 height 31
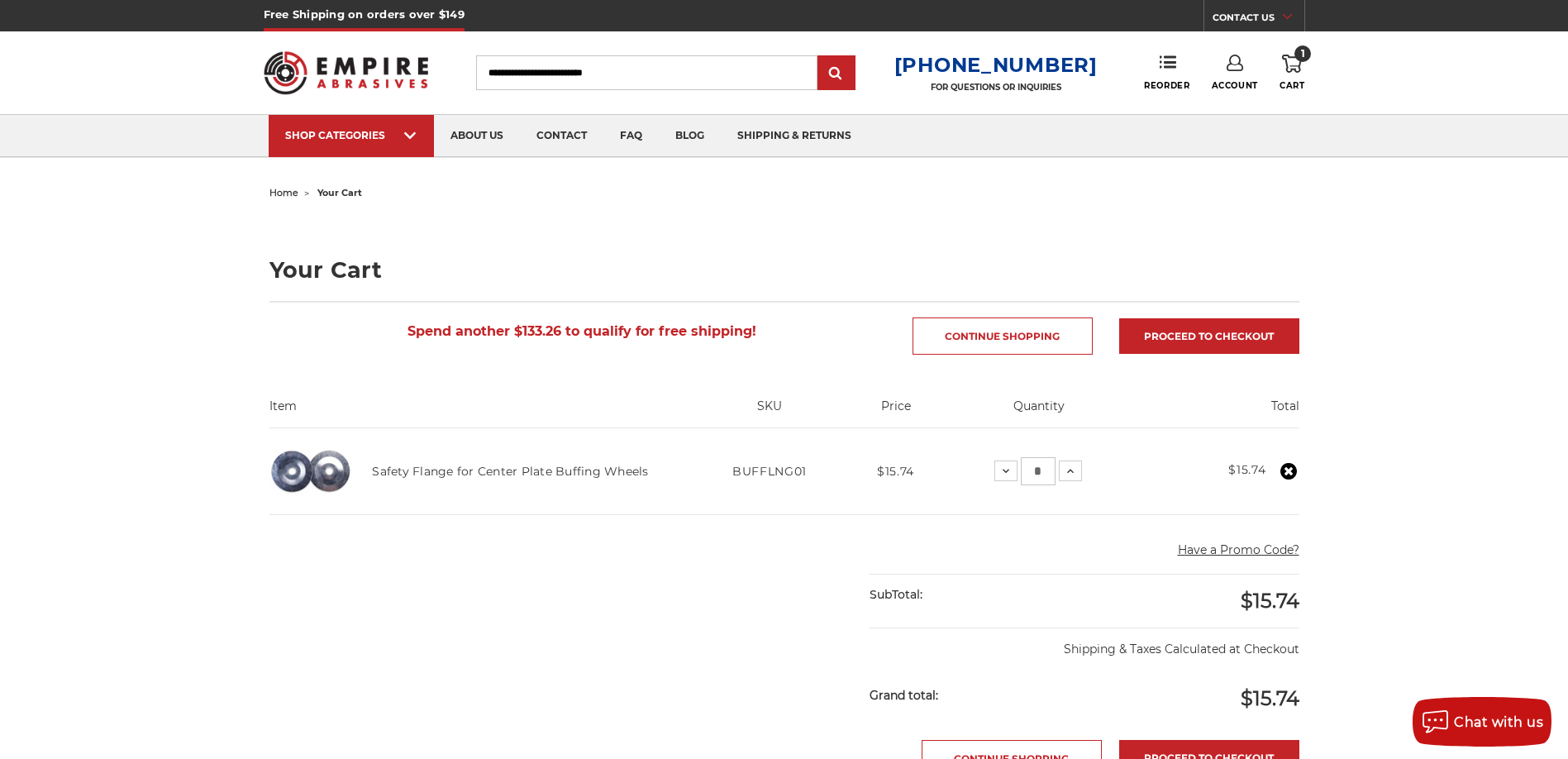
click at [1289, 471] on icon at bounding box center [1289, 471] width 16 height 16
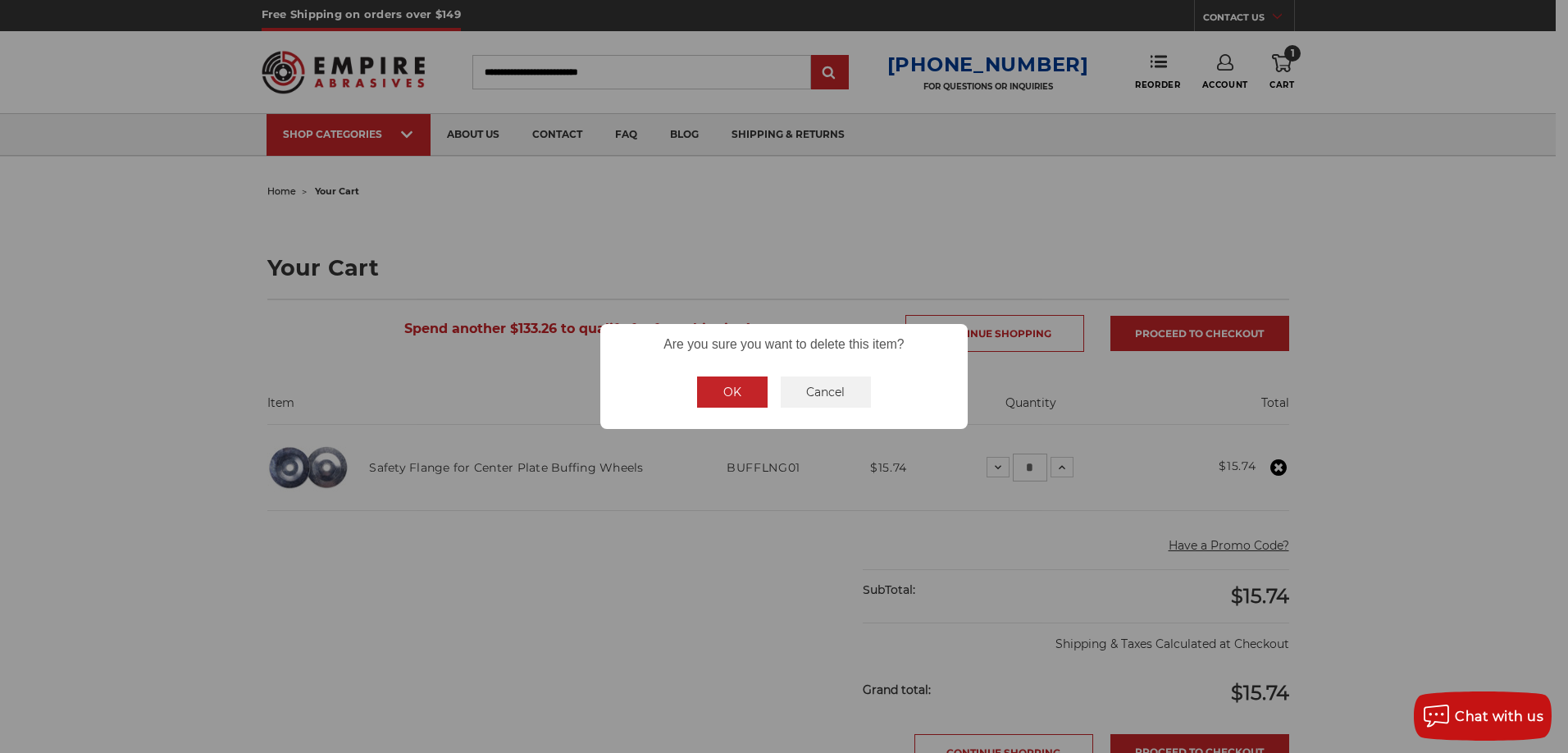
click at [722, 377] on button "OK" at bounding box center [732, 392] width 70 height 31
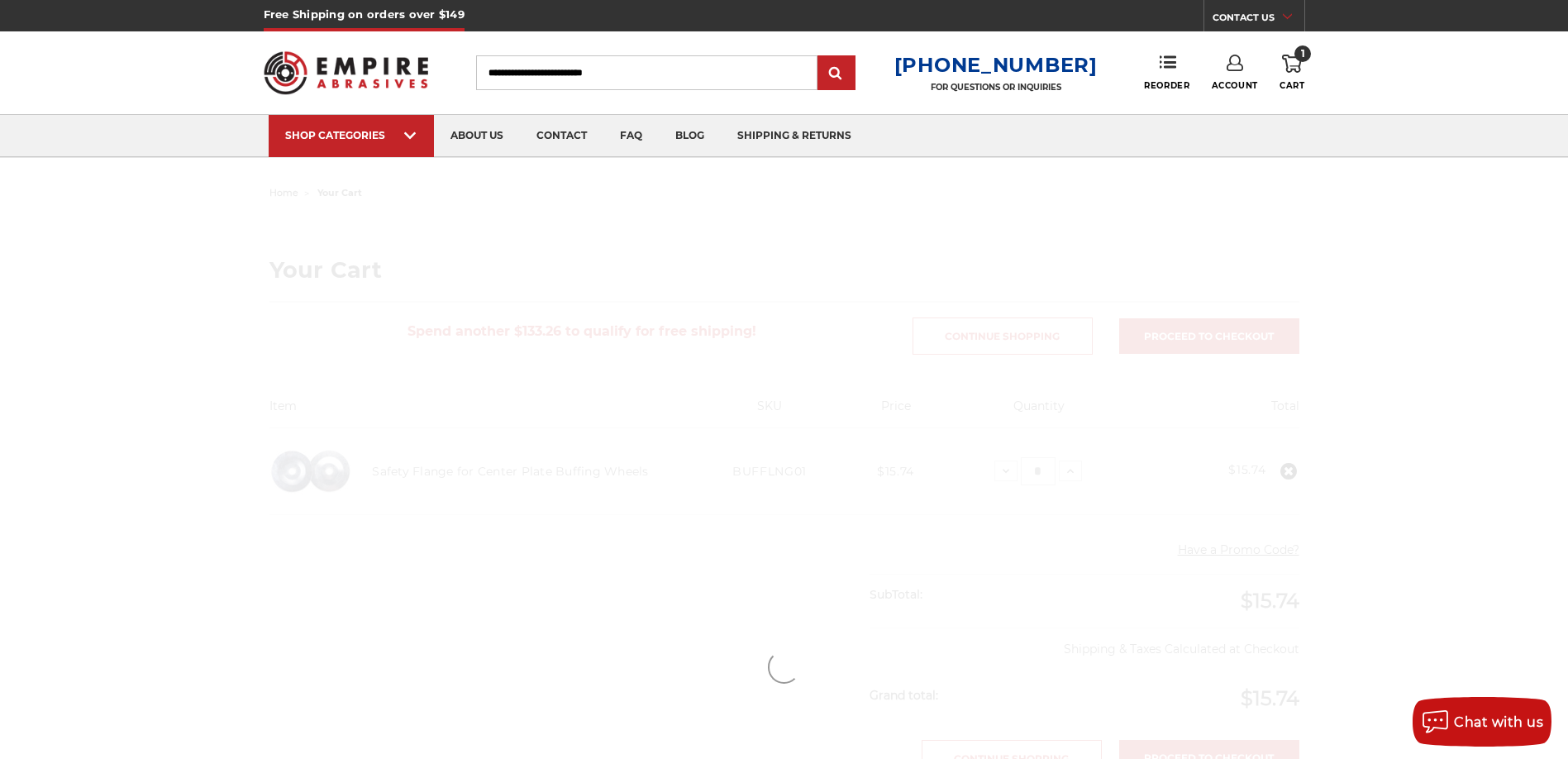
click at [629, 76] on input "Search" at bounding box center [646, 72] width 341 height 35
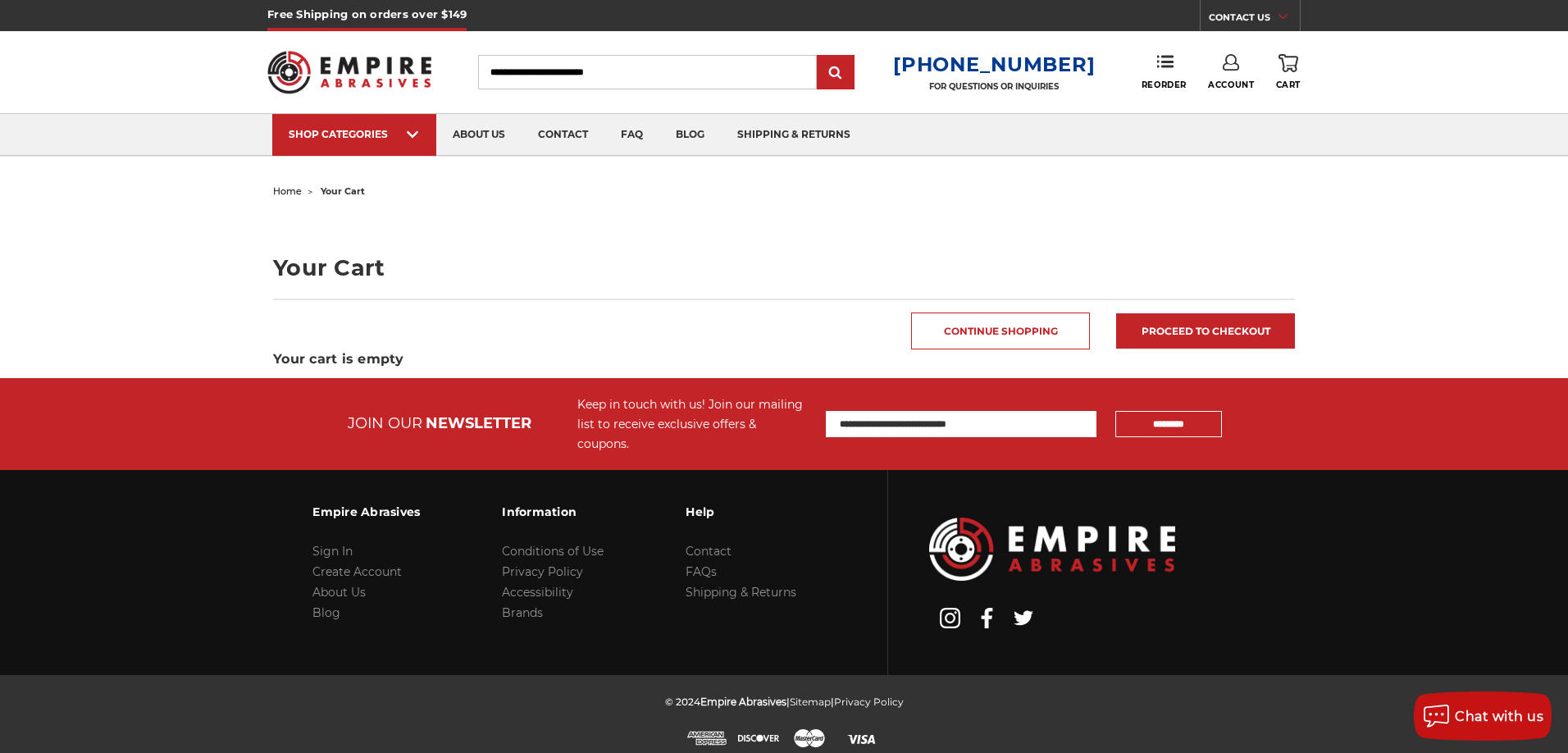
drag, startPoint x: 0, startPoint y: 0, endPoint x: 632, endPoint y: 77, distance: 636.7
click at [632, 77] on input "Search" at bounding box center [646, 72] width 338 height 35
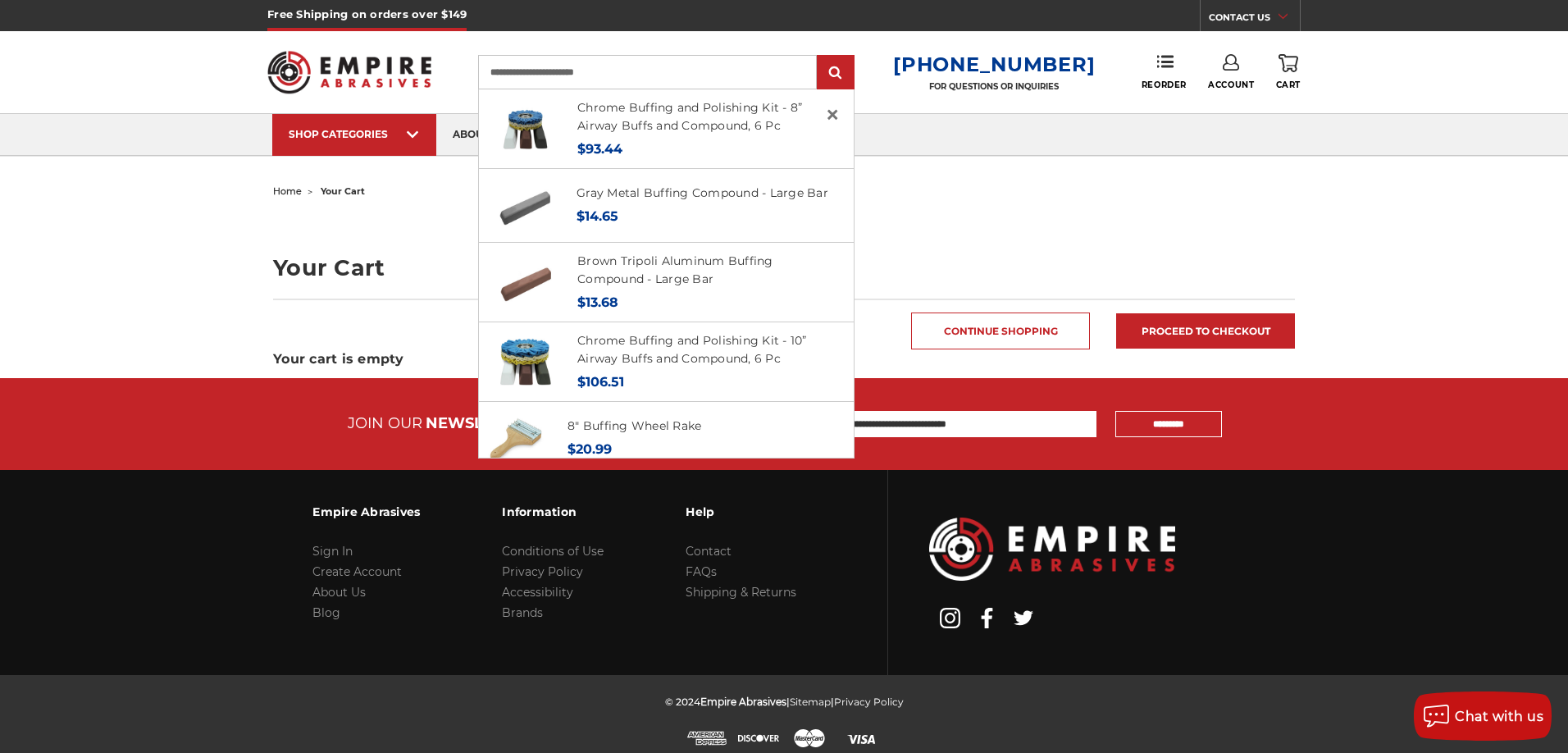
type input "**********"
click at [820, 57] on input "submit" at bounding box center [835, 73] width 33 height 33
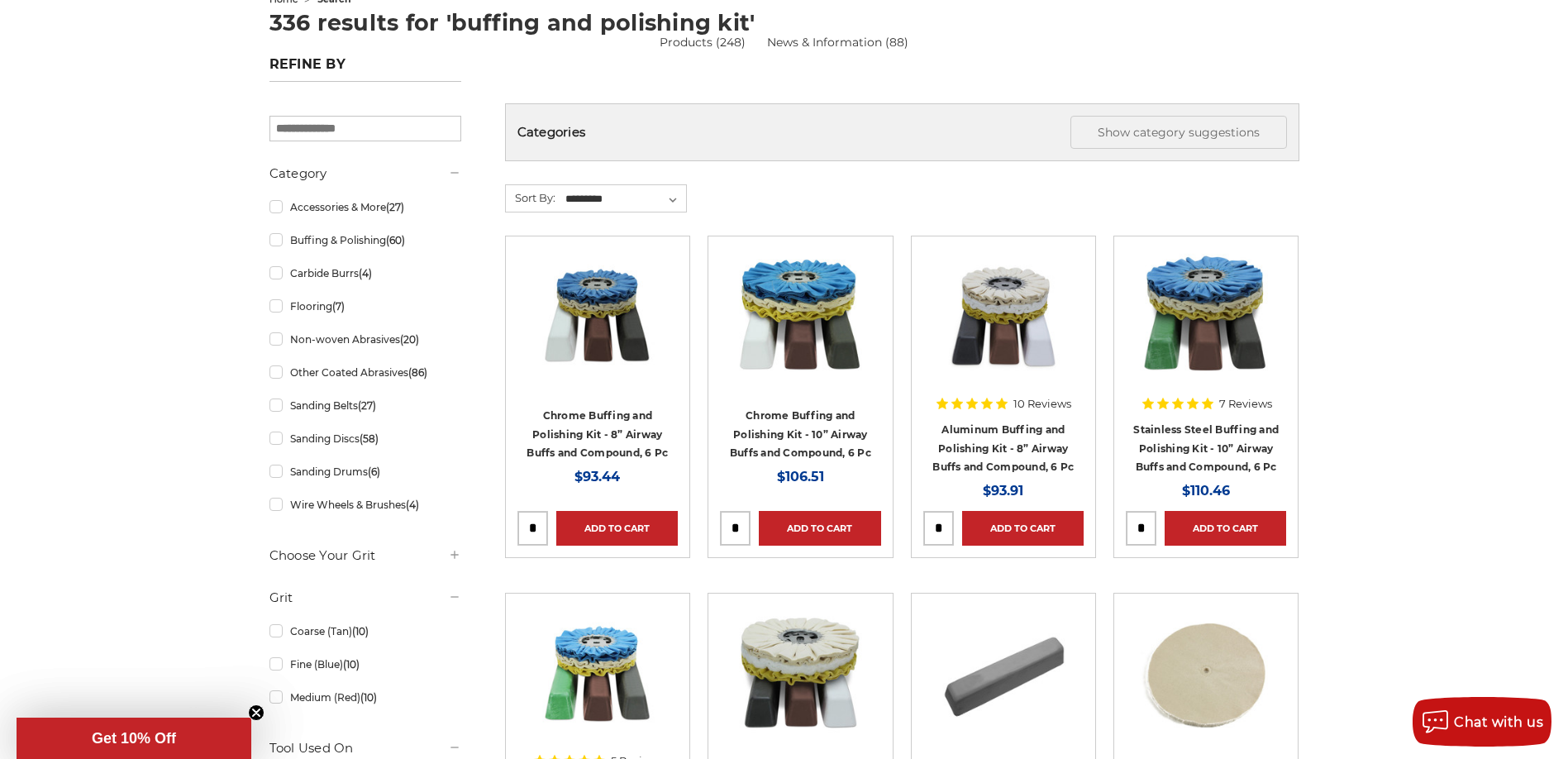
scroll to position [248, 0]
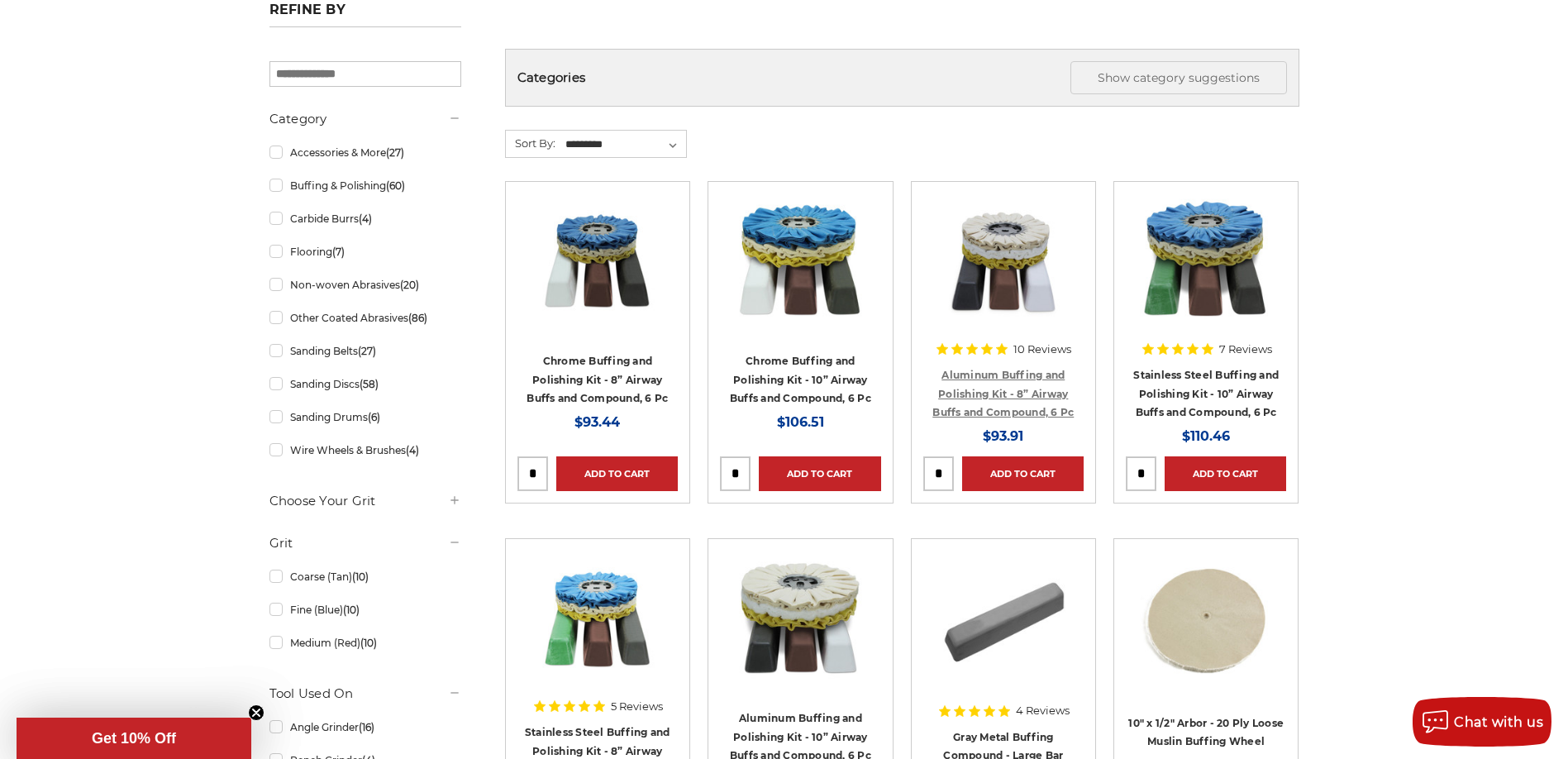
click at [1033, 394] on link "Aluminum Buffing and Polishing Kit - 8” Airway Buffs and Compound, 6 Pc" at bounding box center [1003, 393] width 141 height 49
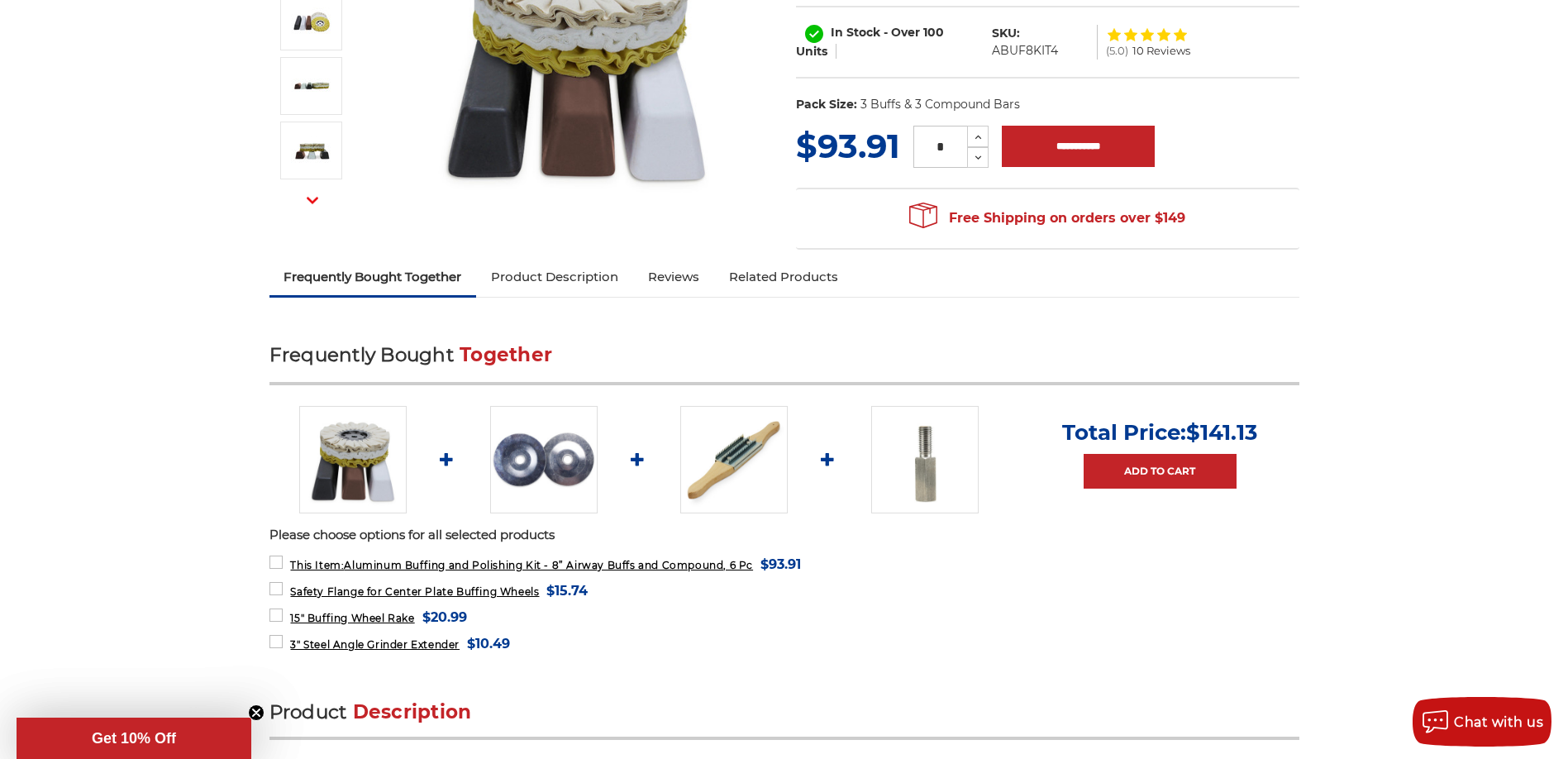
scroll to position [414, 0]
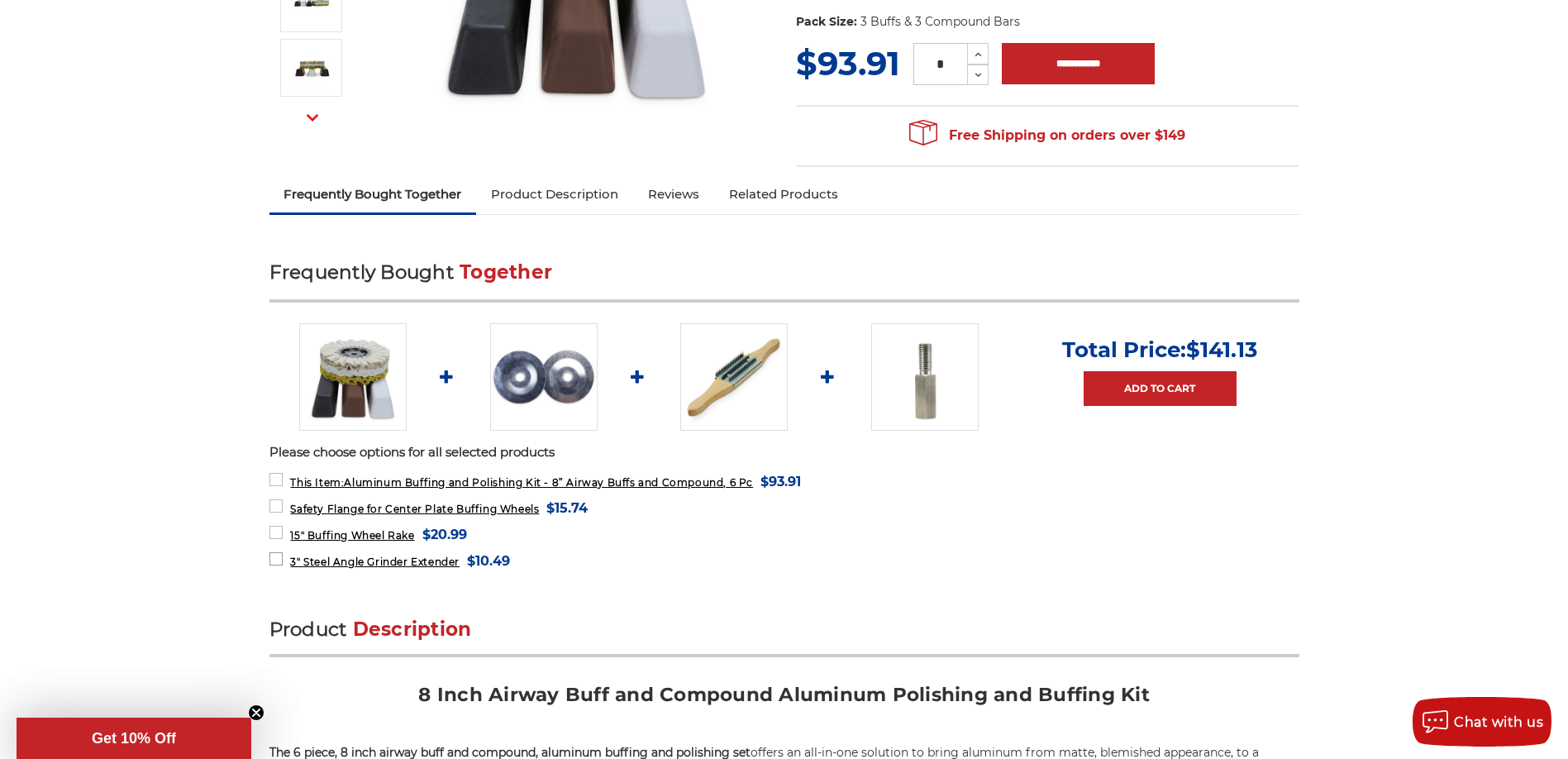
click at [281, 558] on label "3" Steel Angle Grinder Extender MSRP: Was: Now: $10.49 (You save )" at bounding box center [390, 560] width 242 height 22
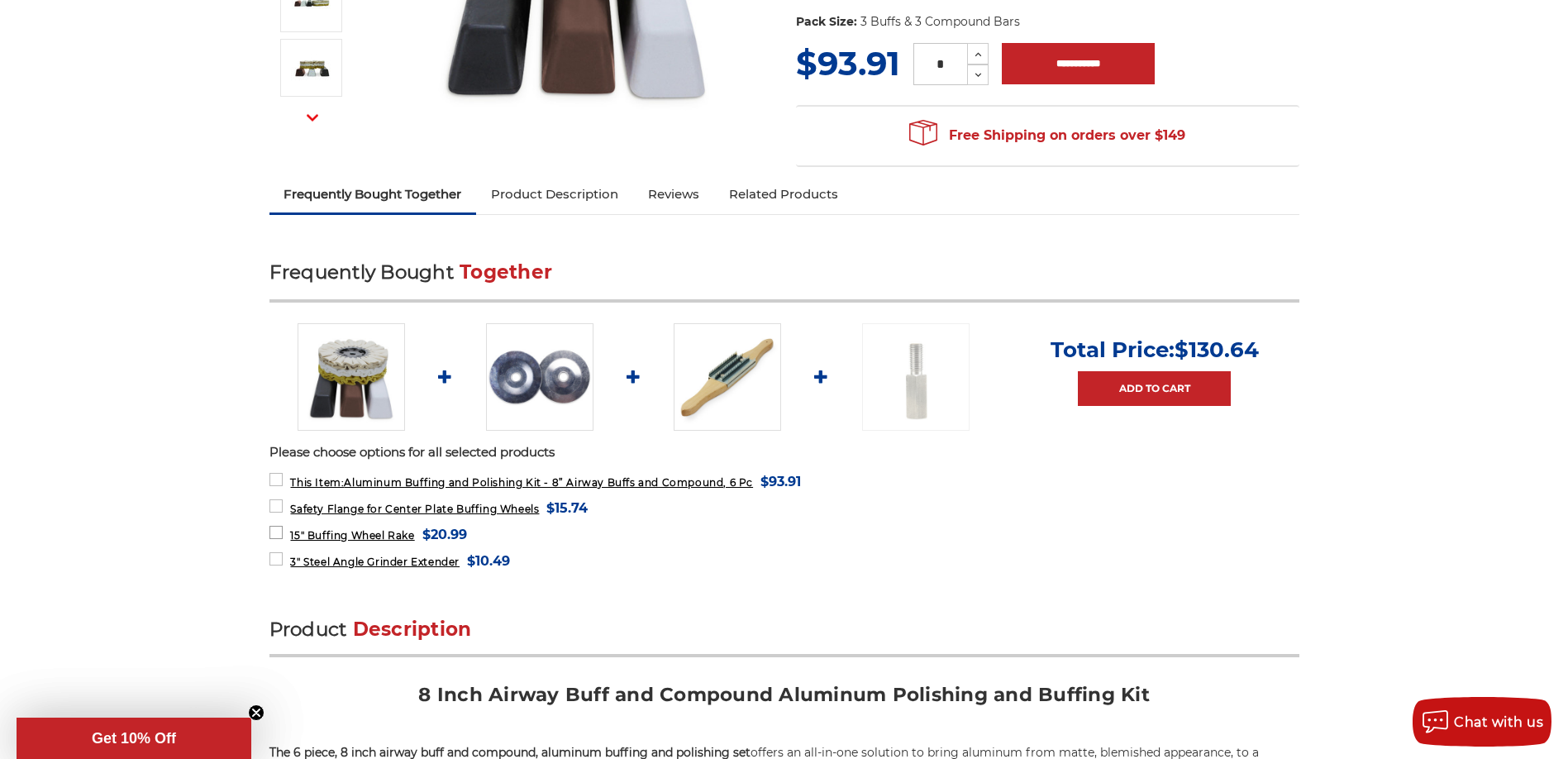
click at [271, 530] on label "15" Buffing Wheel Rake MSRP: Was: Now: $20.99 (You save )" at bounding box center [368, 534] width 198 height 22
click at [1163, 391] on link "Add to Cart" at bounding box center [1155, 388] width 153 height 35
